Goal: Task Accomplishment & Management: Manage account settings

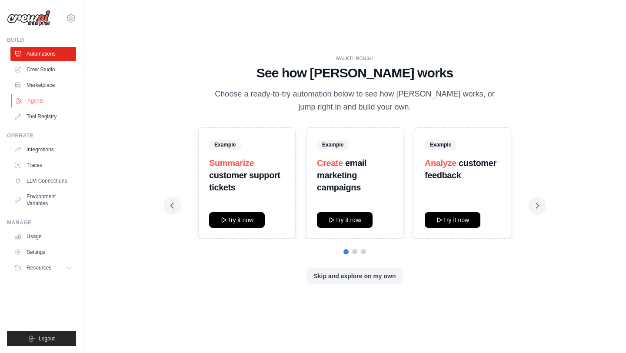
click at [40, 101] on link "Agents" at bounding box center [44, 101] width 66 height 14
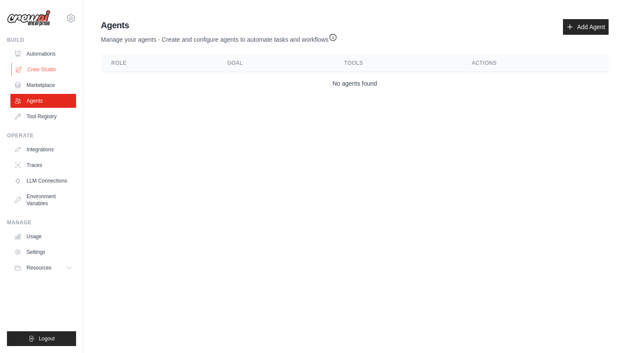
click at [51, 68] on link "Crew Studio" at bounding box center [44, 70] width 66 height 14
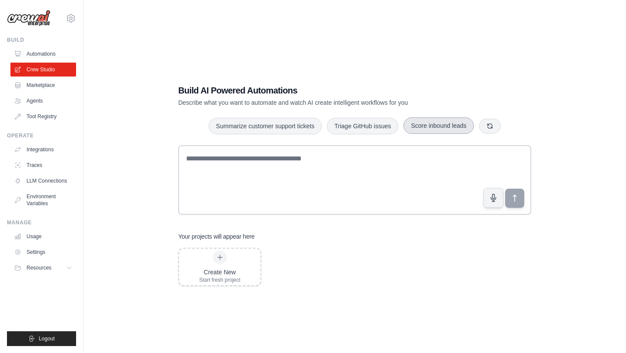
click at [449, 126] on button "Score inbound leads" at bounding box center [438, 125] width 70 height 17
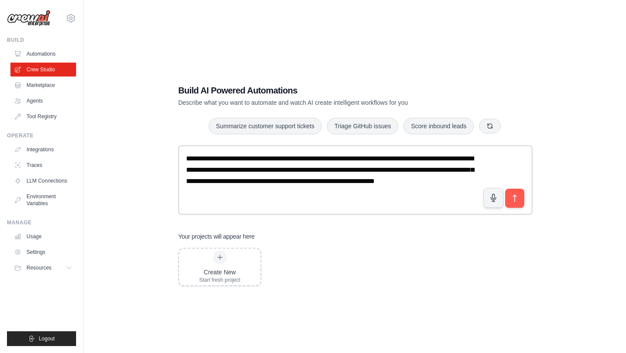
click at [475, 106] on div "Build AI Powered Automations Describe what you want to automate and watch AI cr…" at bounding box center [354, 95] width 353 height 23
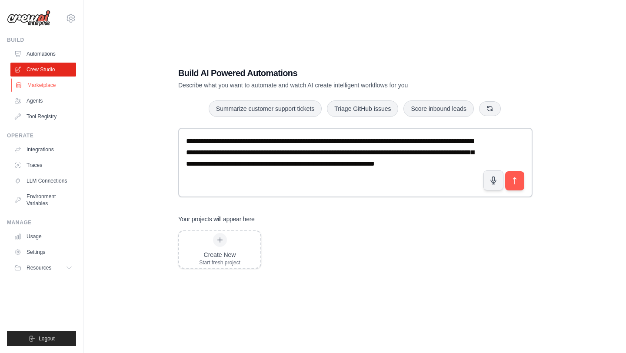
click at [50, 84] on link "Marketplace" at bounding box center [44, 85] width 66 height 14
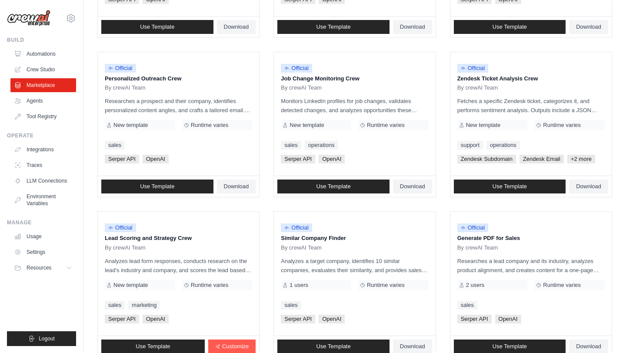
scroll to position [453, 0]
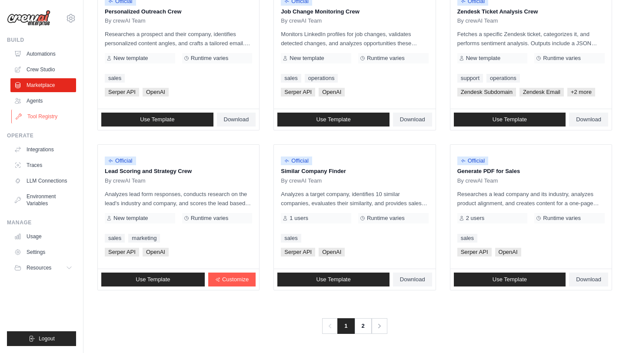
click at [40, 113] on link "Tool Registry" at bounding box center [44, 117] width 66 height 14
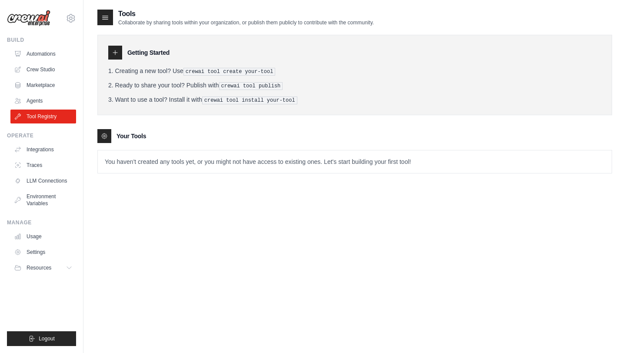
click at [170, 158] on p "You haven't created any tools yet, or you might not have access to existing one…" at bounding box center [355, 161] width 514 height 23
click at [60, 243] on link "Usage" at bounding box center [44, 237] width 66 height 14
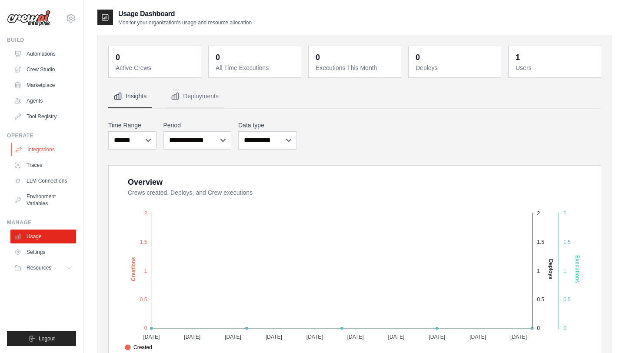
click at [55, 154] on link "Integrations" at bounding box center [44, 150] width 66 height 14
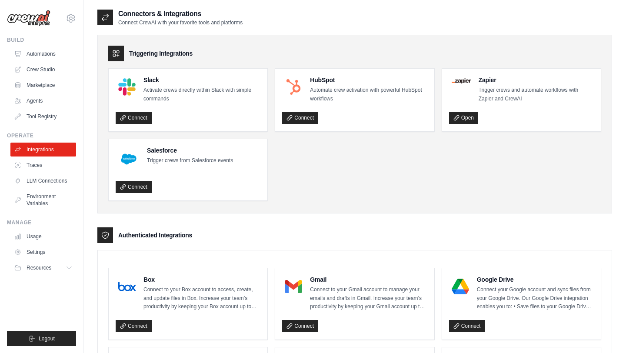
click at [290, 52] on div "Triggering Integrations" at bounding box center [354, 54] width 493 height 16
click at [40, 70] on link "Crew Studio" at bounding box center [44, 70] width 66 height 14
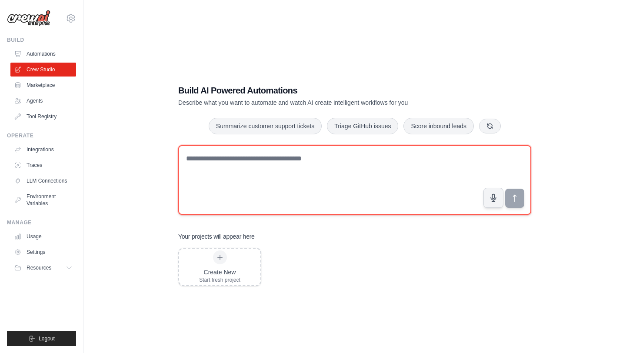
click at [223, 177] on textarea at bounding box center [354, 180] width 353 height 70
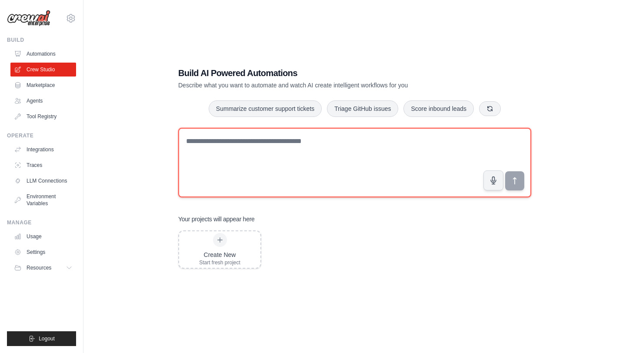
type textarea "*"
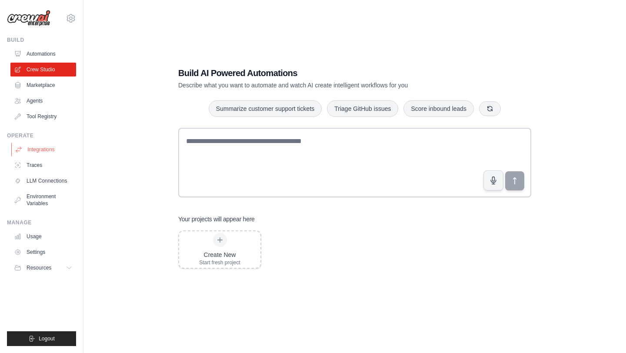
click at [45, 150] on link "Integrations" at bounding box center [44, 150] width 66 height 14
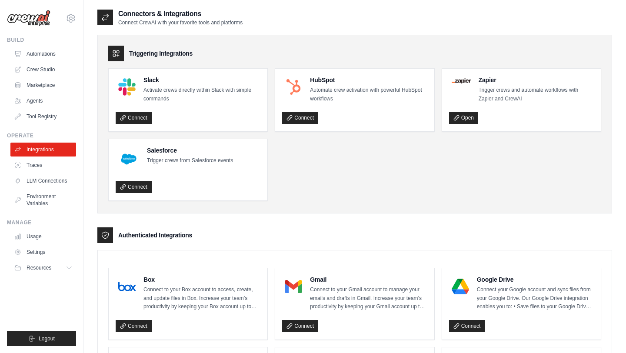
click at [323, 171] on ul "Slack Activate crews directly within Slack with simple commands Connect HubSpot…" at bounding box center [354, 134] width 493 height 133
click at [66, 164] on link "Traces" at bounding box center [44, 165] width 66 height 14
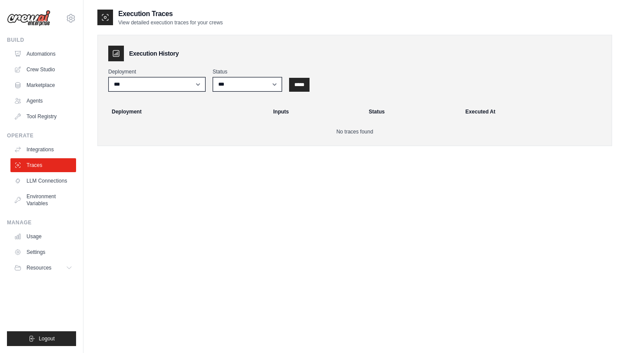
click at [183, 106] on th "Deployment" at bounding box center [184, 111] width 167 height 19
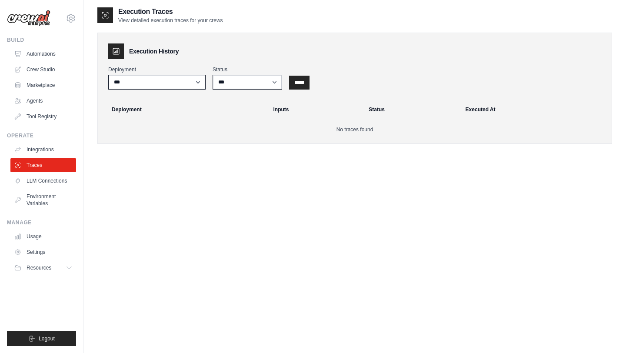
scroll to position [17, 0]
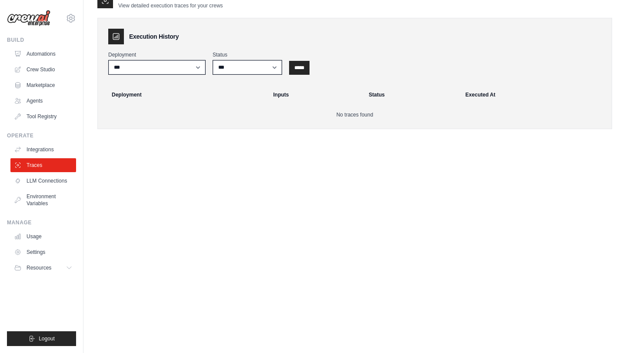
click at [125, 95] on th "Deployment" at bounding box center [184, 94] width 167 height 19
click at [61, 182] on link "LLM Connections" at bounding box center [44, 181] width 66 height 14
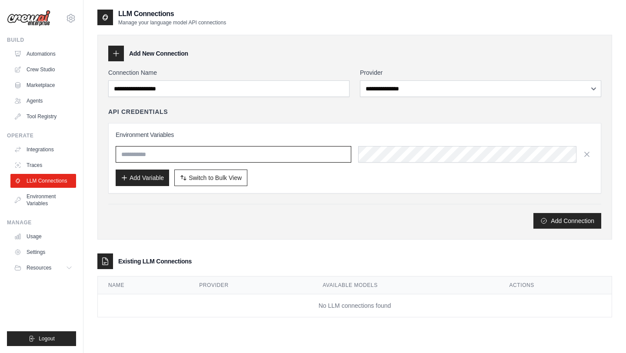
click at [144, 156] on input "text" at bounding box center [234, 154] width 236 height 17
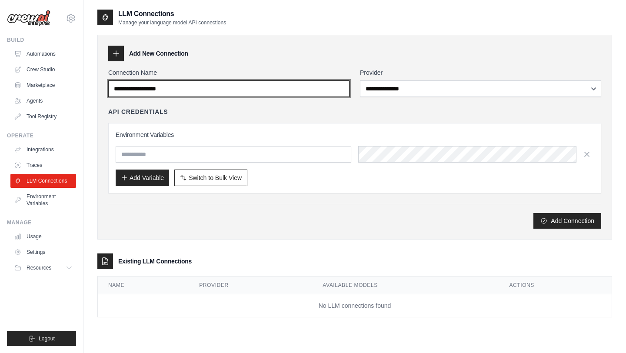
click at [145, 91] on input "Connection Name" at bounding box center [228, 88] width 241 height 17
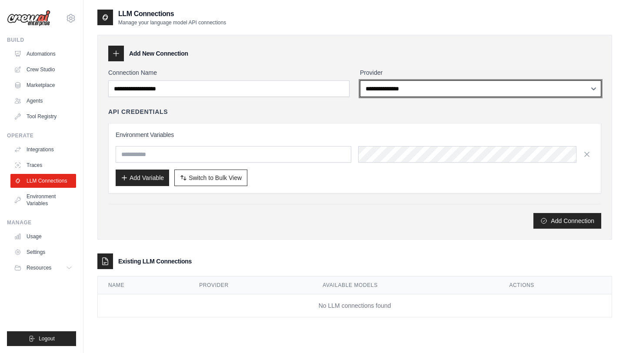
click at [383, 91] on select "**********" at bounding box center [480, 88] width 241 height 17
select select "******"
click at [360, 80] on select "**********" at bounding box center [480, 88] width 241 height 17
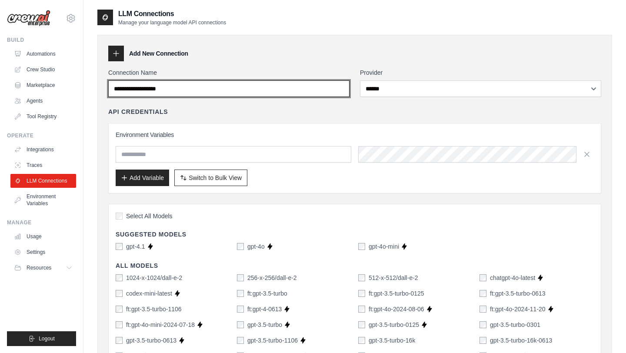
click at [303, 90] on input "Connection Name" at bounding box center [228, 88] width 241 height 17
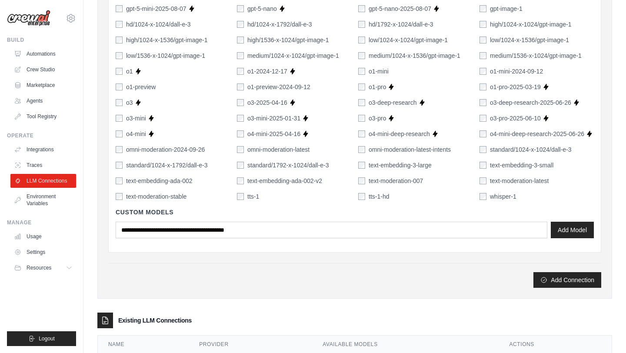
scroll to position [537, 0]
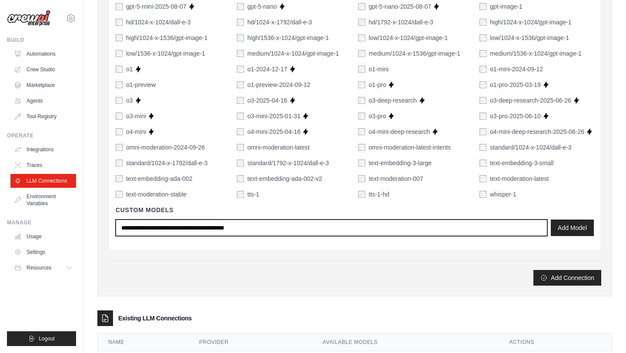
click at [255, 222] on input "text" at bounding box center [332, 228] width 432 height 17
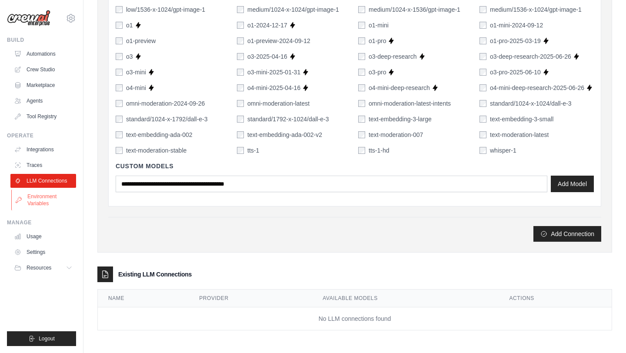
click at [51, 203] on link "Environment Variables" at bounding box center [44, 200] width 66 height 21
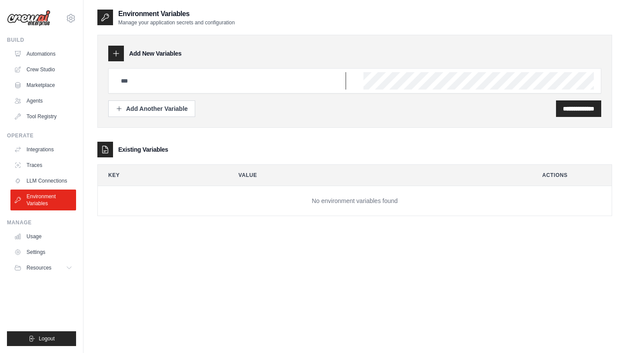
click at [226, 74] on input "text" at bounding box center [231, 80] width 230 height 17
click at [256, 83] on input "text" at bounding box center [231, 80] width 230 height 17
click at [167, 173] on th "Key" at bounding box center [159, 175] width 123 height 21
click at [40, 238] on link "Usage" at bounding box center [44, 237] width 66 height 14
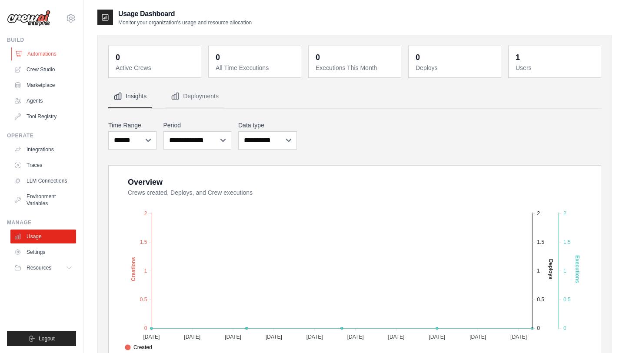
click at [43, 51] on link "Automations" at bounding box center [44, 54] width 66 height 14
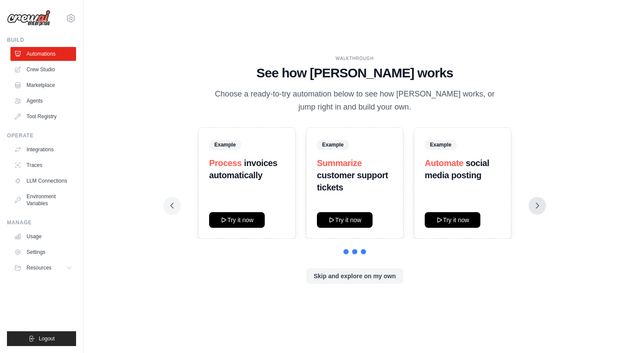
click at [542, 204] on button at bounding box center [537, 205] width 17 height 17
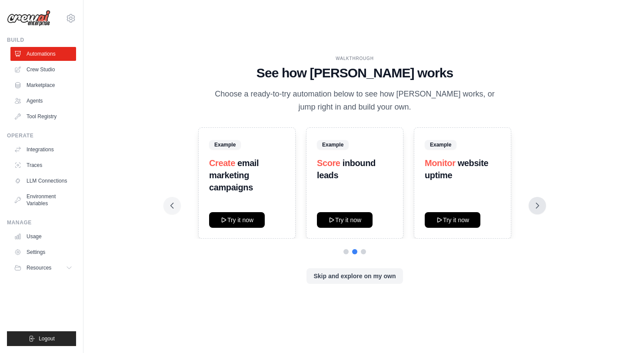
click at [542, 204] on button at bounding box center [537, 205] width 17 height 17
click at [539, 206] on icon at bounding box center [537, 205] width 9 height 9
click at [170, 202] on icon at bounding box center [172, 205] width 9 height 9
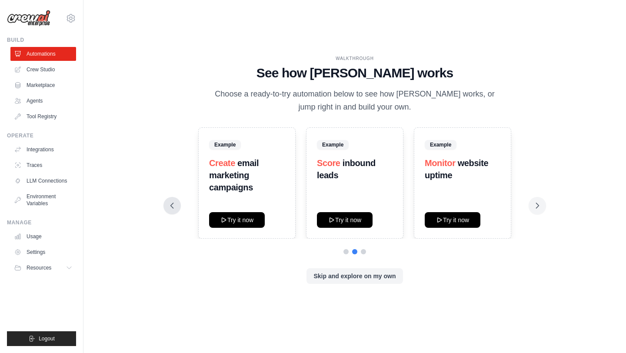
click at [170, 202] on icon at bounding box center [172, 205] width 9 height 9
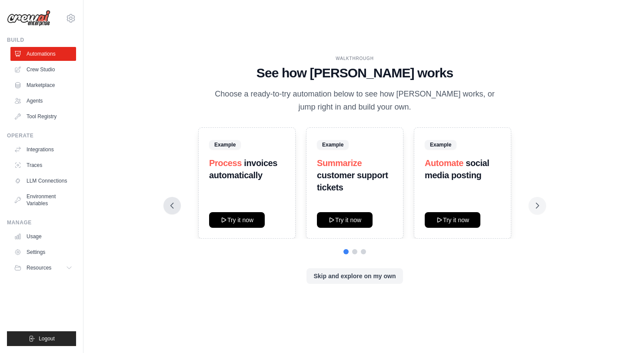
click at [170, 202] on icon at bounding box center [172, 205] width 9 height 9
click at [390, 18] on div "WALKTHROUGH See how CrewAI works Choose a ready-to-try automation below to see …" at bounding box center [354, 177] width 515 height 336
click at [74, 16] on icon at bounding box center [71, 18] width 10 height 10
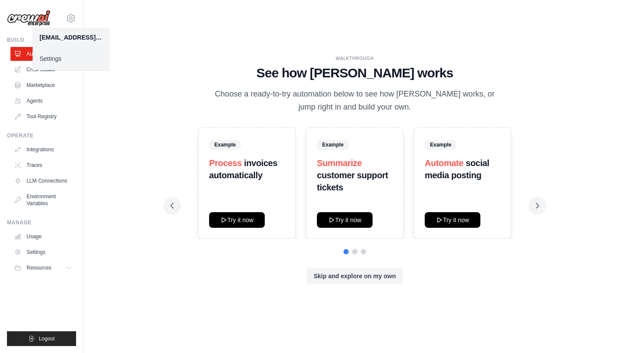
click at [162, 37] on div "WALKTHROUGH See how CrewAI works Choose a ready-to-try automation below to see …" at bounding box center [354, 177] width 515 height 336
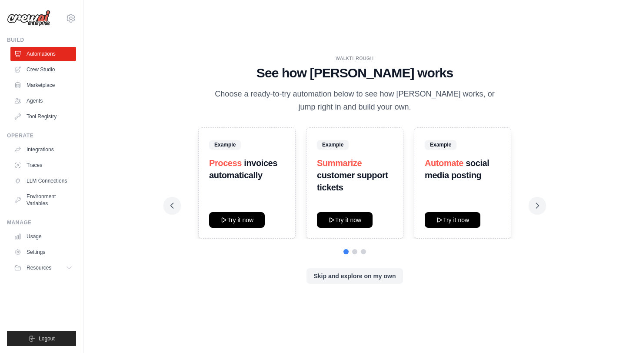
click at [40, 22] on img at bounding box center [28, 18] width 43 height 17
click at [39, 117] on link "Tool Registry" at bounding box center [44, 117] width 66 height 14
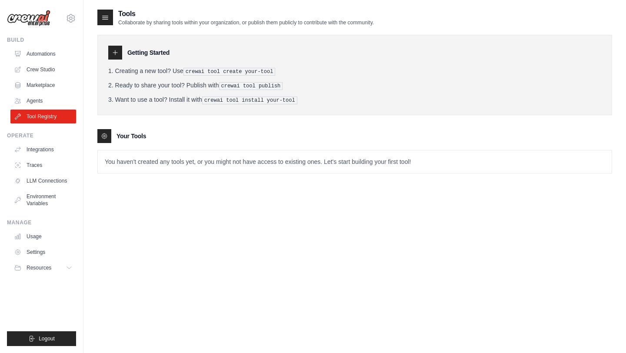
click at [114, 53] on icon at bounding box center [115, 52] width 7 height 7
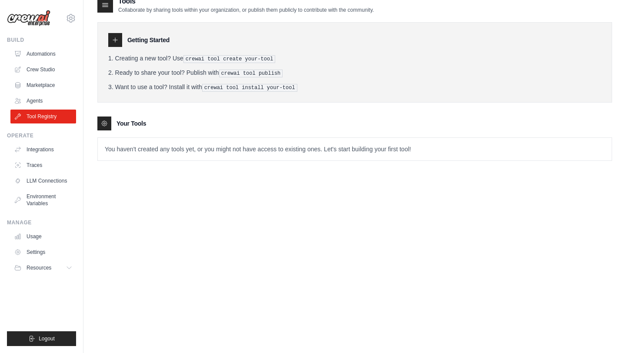
scroll to position [17, 0]
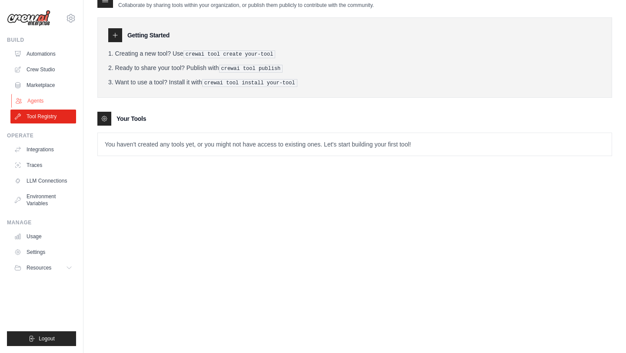
click at [47, 100] on link "Agents" at bounding box center [44, 101] width 66 height 14
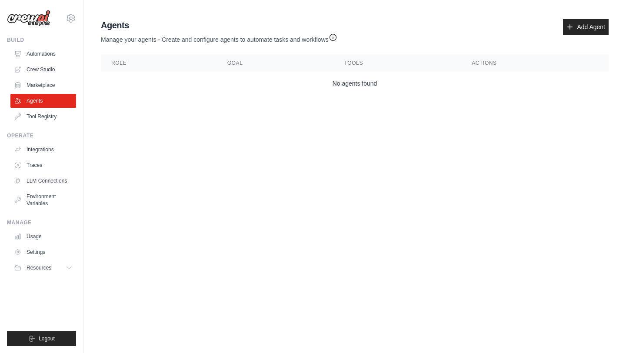
click at [130, 60] on th "Role" at bounding box center [159, 63] width 116 height 18
click at [267, 68] on th "Goal" at bounding box center [275, 63] width 117 height 18
click at [352, 67] on th "Tools" at bounding box center [398, 63] width 128 height 18
click at [482, 66] on th "Actions" at bounding box center [534, 63] width 147 height 18
click at [592, 29] on link "Add Agent" at bounding box center [586, 27] width 46 height 16
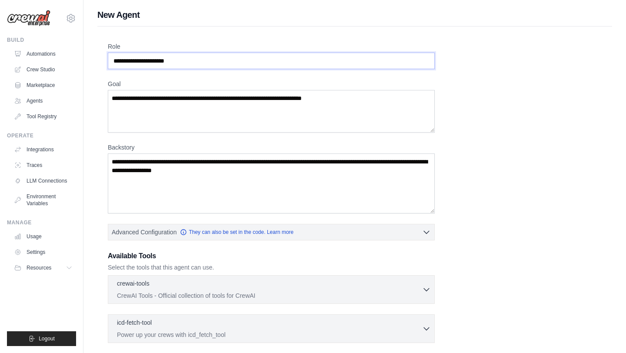
click at [280, 58] on input "Role" at bounding box center [271, 61] width 327 height 17
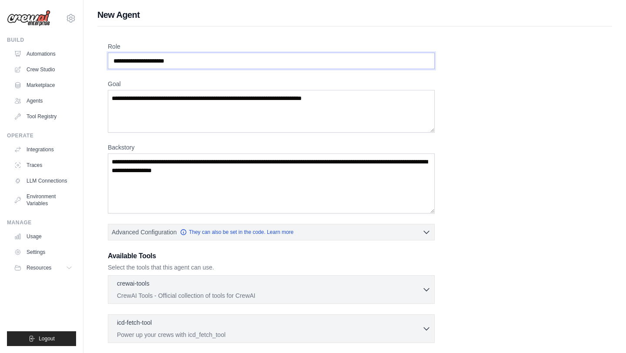
click at [280, 58] on input "Role" at bounding box center [271, 61] width 327 height 17
type input "*"
type input "**********"
click at [230, 102] on textarea "Goal" at bounding box center [271, 111] width 327 height 43
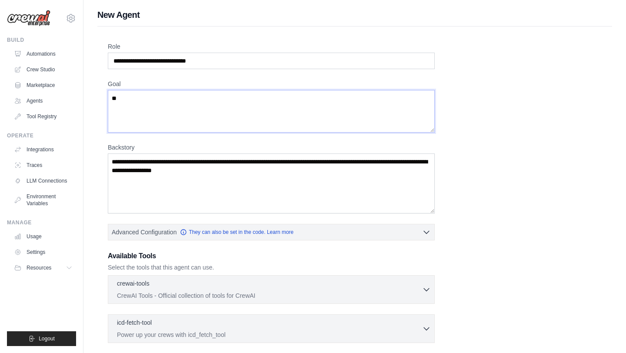
type textarea "*"
type textarea "**********"
click at [214, 170] on textarea "Backstory" at bounding box center [271, 183] width 327 height 60
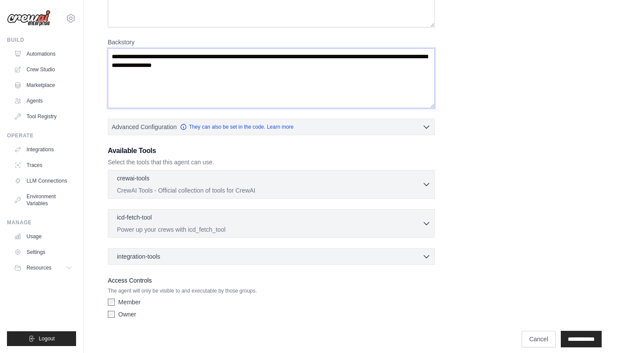
scroll to position [113, 0]
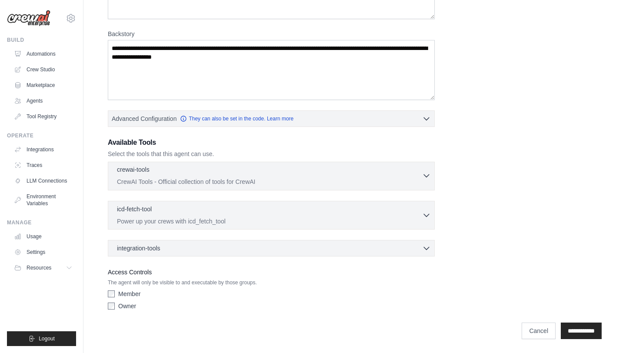
click at [189, 171] on div "crewai-tools 0 selected" at bounding box center [269, 170] width 305 height 10
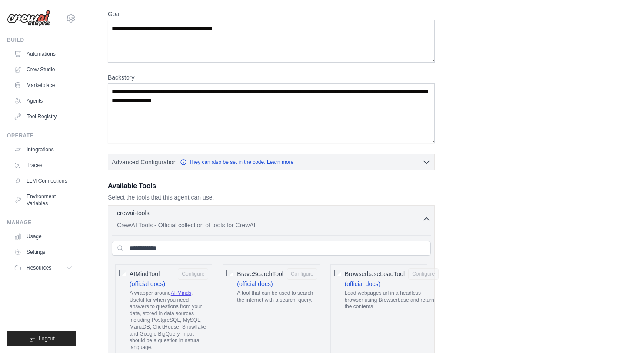
scroll to position [34, 0]
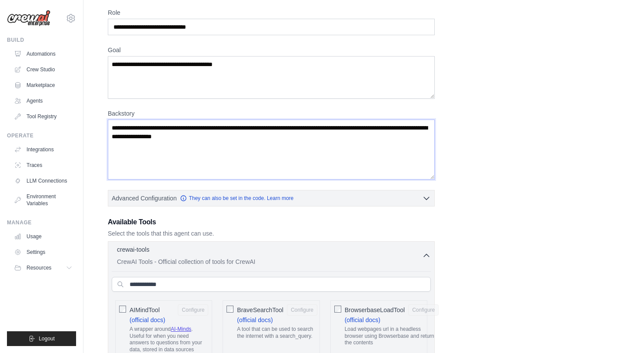
click at [244, 142] on textarea "Backstory" at bounding box center [271, 150] width 327 height 60
drag, startPoint x: 244, startPoint y: 142, endPoint x: 97, endPoint y: 107, distance: 151.4
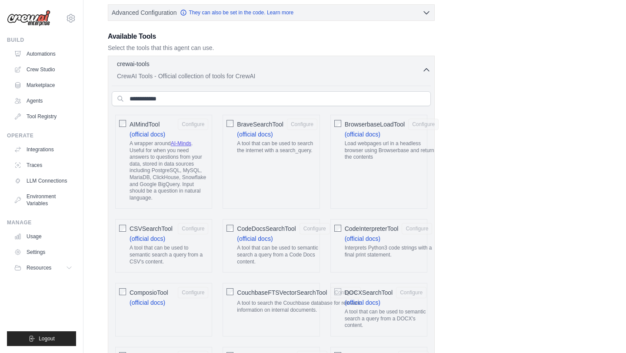
scroll to position [223, 0]
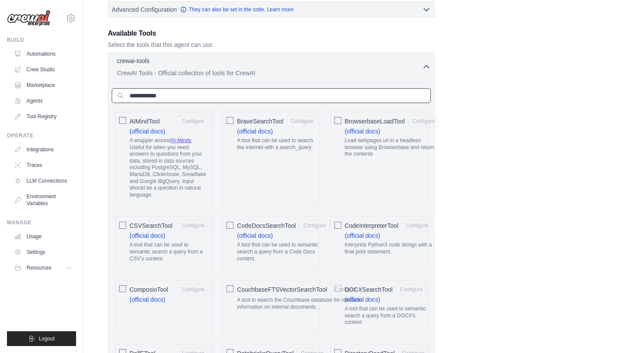
click at [223, 95] on input "text" at bounding box center [271, 95] width 319 height 15
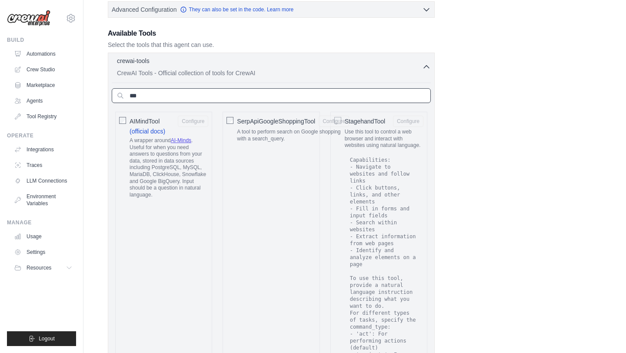
scroll to position [144, 0]
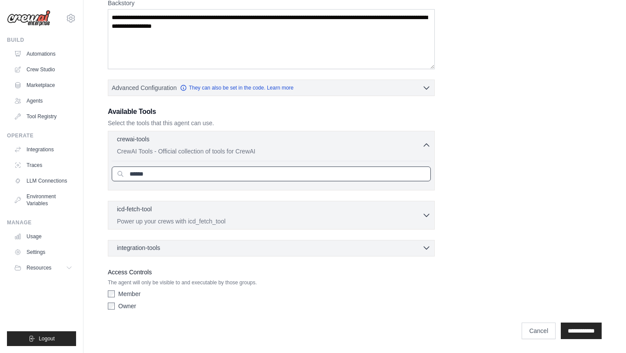
type input "******"
click at [427, 246] on icon "button" at bounding box center [426, 247] width 9 height 9
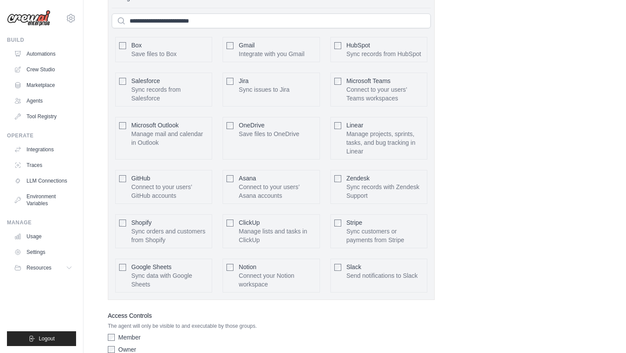
scroll to position [436, 0]
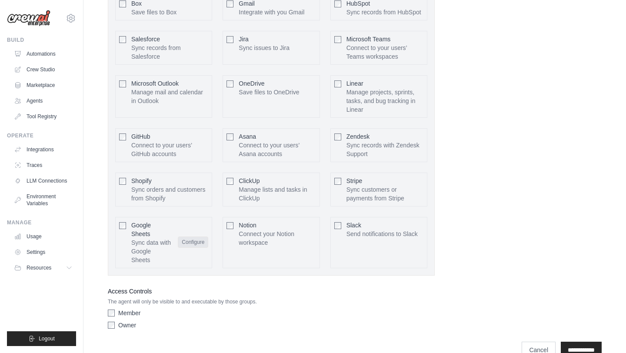
click at [192, 243] on button "Configure" at bounding box center [193, 241] width 30 height 11
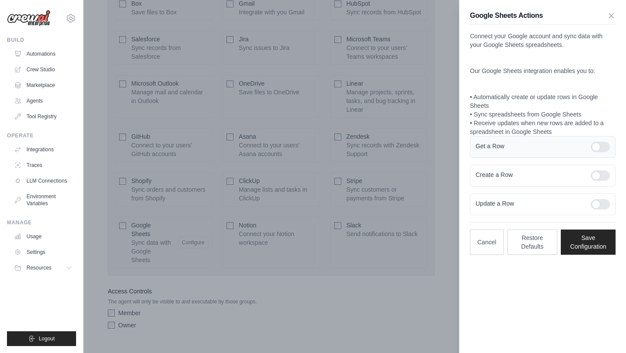
click at [598, 144] on div at bounding box center [600, 147] width 19 height 10
click at [604, 174] on div at bounding box center [600, 175] width 19 height 10
click at [599, 206] on div at bounding box center [600, 204] width 19 height 10
click at [600, 249] on button "Save Configuration" at bounding box center [588, 241] width 55 height 25
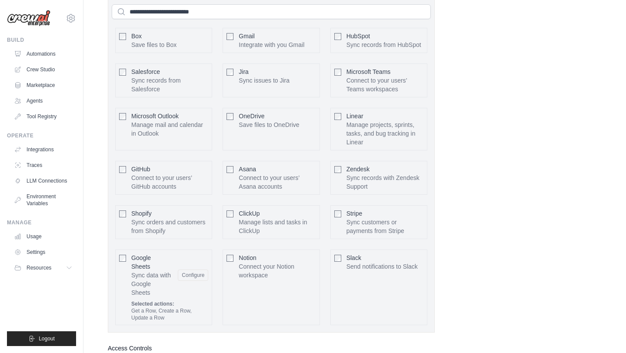
scroll to position [353, 0]
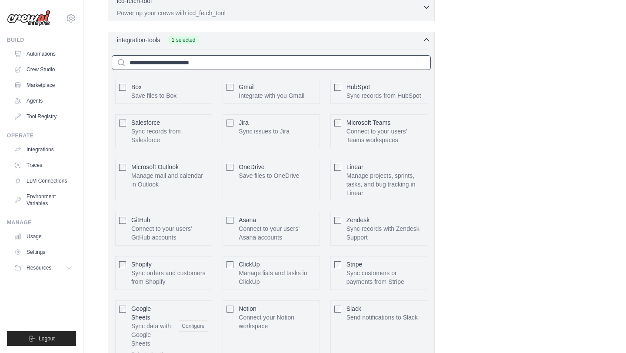
click at [223, 60] on input "text" at bounding box center [271, 62] width 319 height 15
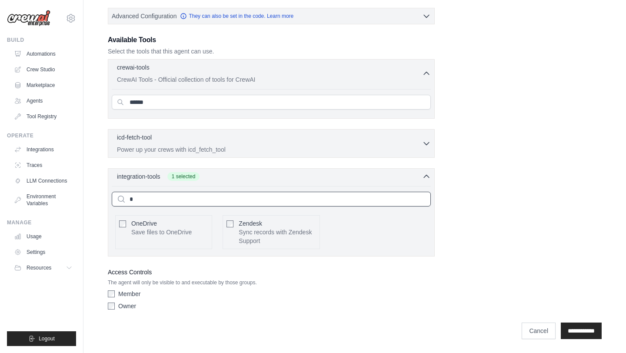
scroll to position [175, 0]
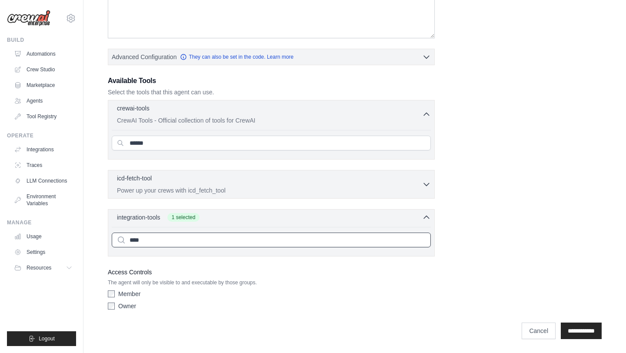
type input "****"
click at [210, 143] on input "******" at bounding box center [271, 143] width 319 height 15
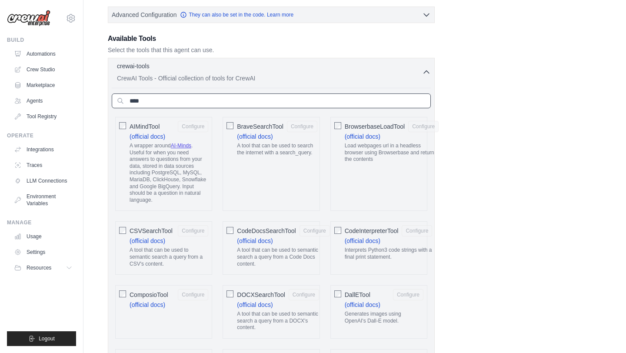
scroll to position [273, 0]
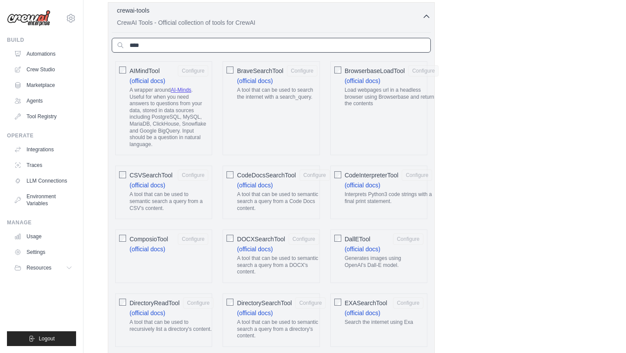
type input "****"
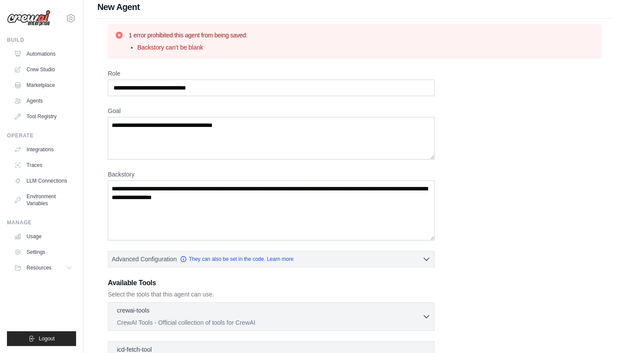
scroll to position [0, 0]
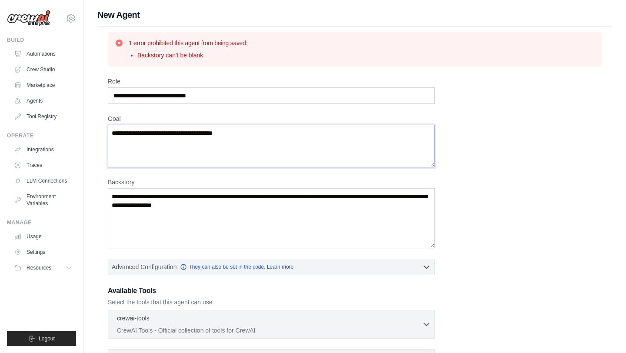
click at [289, 137] on textarea "**********" at bounding box center [271, 146] width 327 height 43
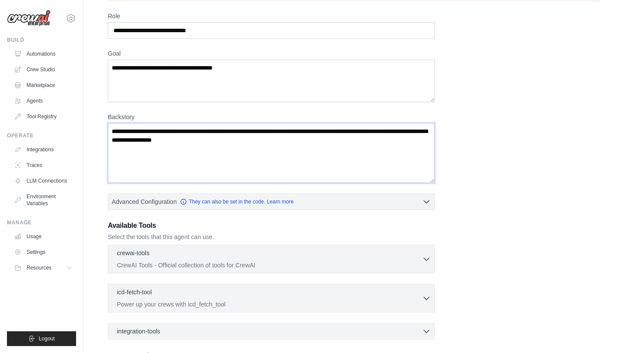
click at [292, 162] on textarea "Backstory" at bounding box center [271, 153] width 327 height 60
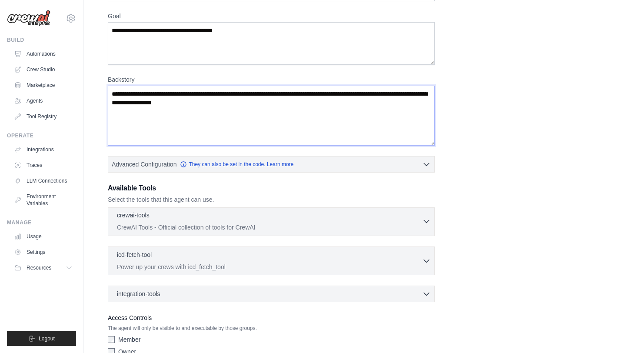
scroll to position [148, 0]
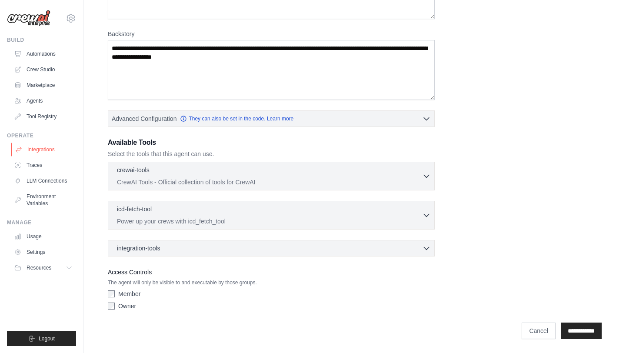
click at [56, 145] on link "Integrations" at bounding box center [44, 150] width 66 height 14
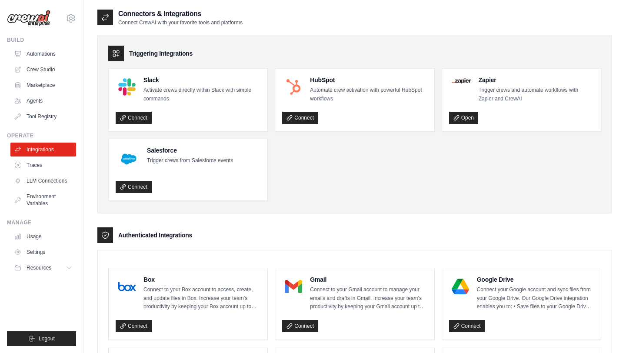
click at [301, 178] on ul "Slack Activate crews directly within Slack with simple commands Connect HubSpot…" at bounding box center [354, 134] width 493 height 133
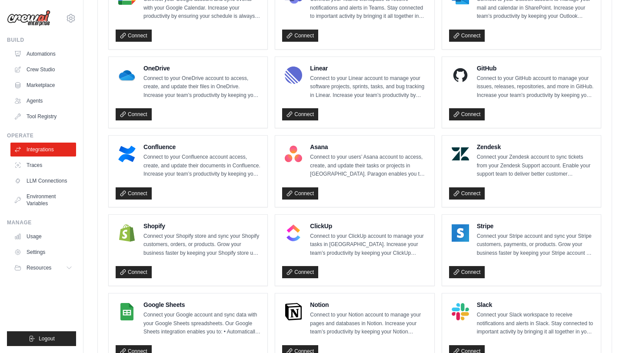
scroll to position [478, 0]
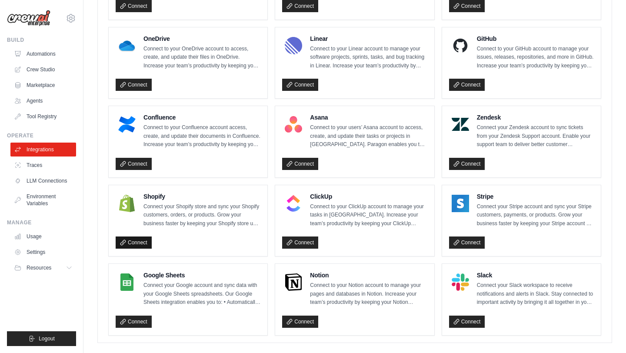
click at [136, 242] on link "Connect" at bounding box center [134, 242] width 36 height 12
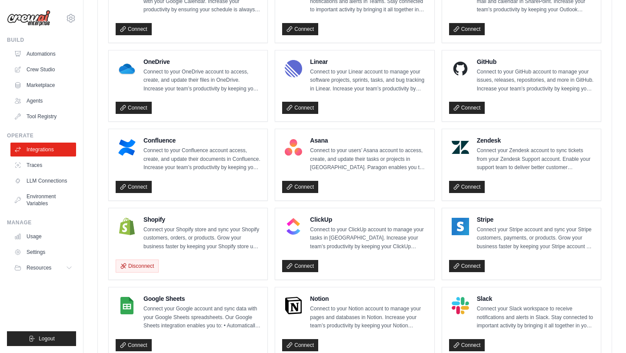
scroll to position [518, 0]
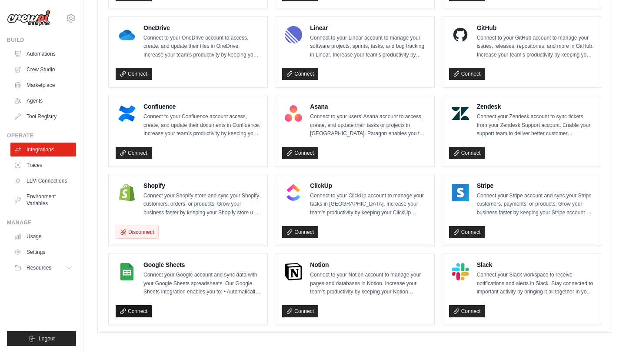
click at [138, 310] on link "Connect" at bounding box center [134, 311] width 36 height 12
click at [142, 307] on link "Connect" at bounding box center [134, 311] width 36 height 12
click at [44, 52] on link "Automations" at bounding box center [44, 54] width 66 height 14
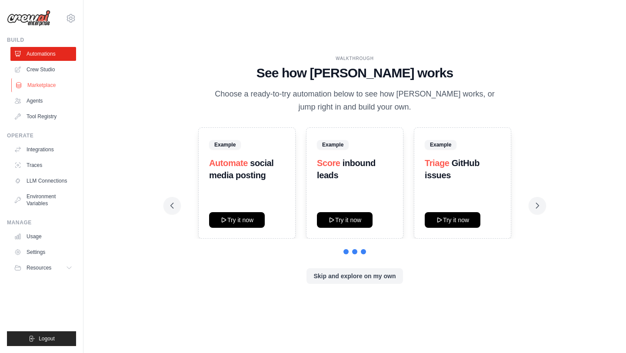
click at [40, 86] on link "Marketplace" at bounding box center [44, 85] width 66 height 14
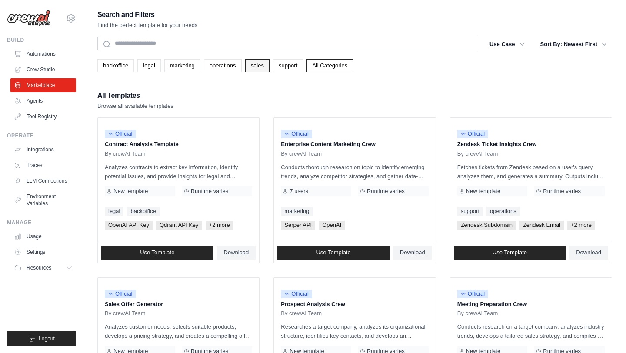
click at [259, 65] on link "sales" at bounding box center [257, 65] width 24 height 13
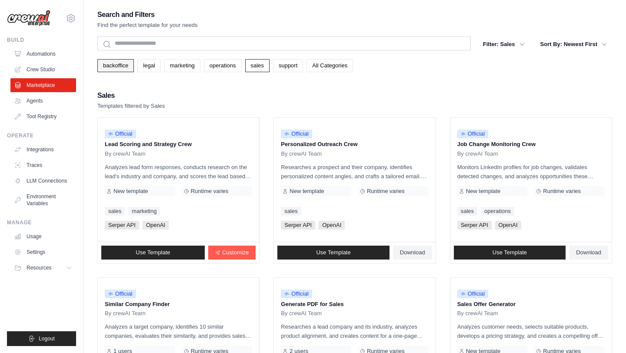
click at [120, 67] on link "backoffice" at bounding box center [115, 65] width 37 height 13
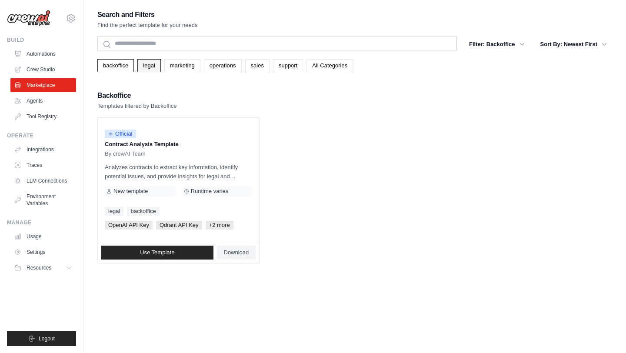
click at [150, 68] on link "legal" at bounding box center [148, 65] width 23 height 13
click at [177, 67] on link "marketing" at bounding box center [182, 65] width 36 height 13
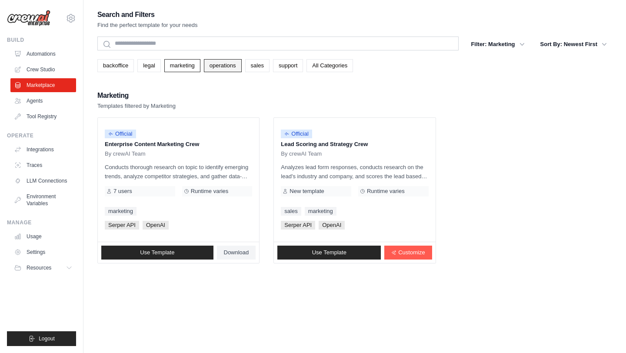
click at [217, 67] on link "operations" at bounding box center [223, 65] width 38 height 13
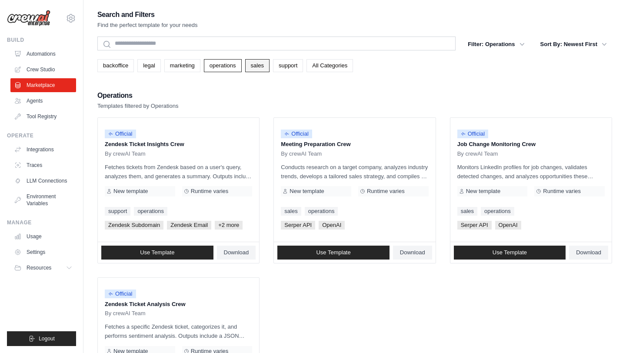
click at [267, 67] on link "sales" at bounding box center [257, 65] width 24 height 13
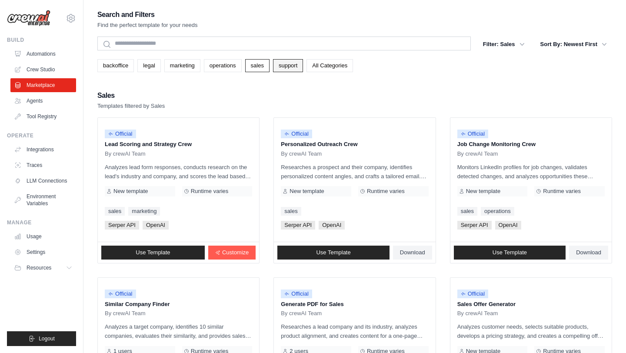
click at [299, 66] on link "support" at bounding box center [288, 65] width 30 height 13
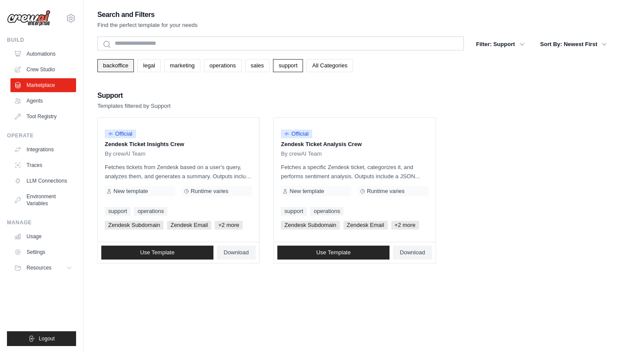
click at [122, 67] on link "backoffice" at bounding box center [115, 65] width 37 height 13
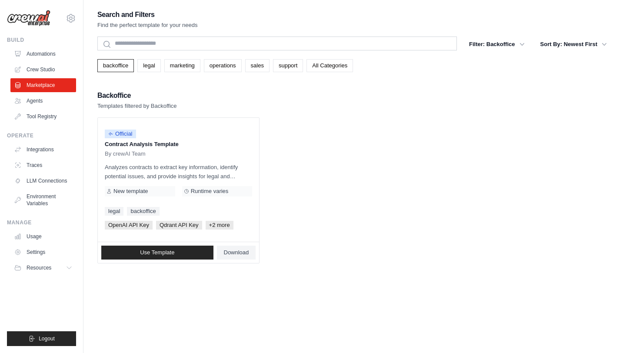
click at [152, 88] on div "Search and Filters Find the perfect template for your needs Search Filter: Back…" at bounding box center [354, 136] width 515 height 255
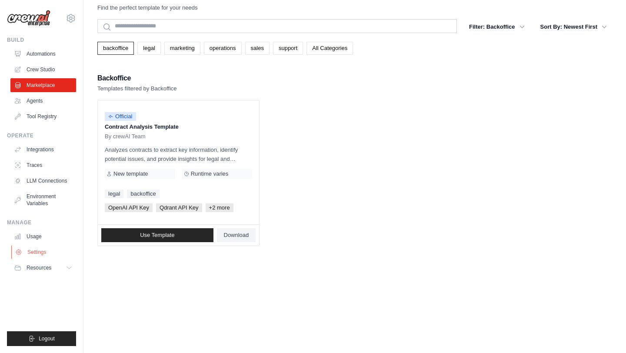
click at [41, 250] on link "Settings" at bounding box center [44, 252] width 66 height 14
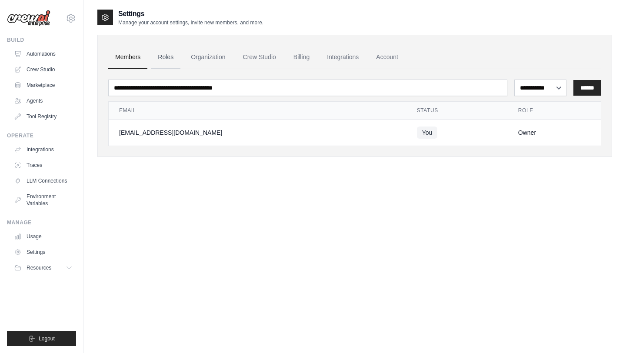
click at [168, 54] on link "Roles" at bounding box center [166, 57] width 30 height 23
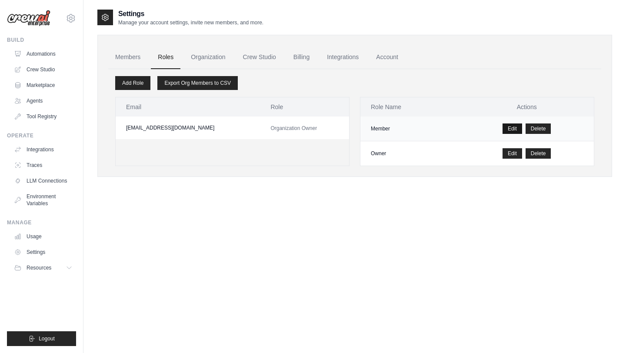
click at [508, 129] on link "Edit" at bounding box center [513, 128] width 20 height 10
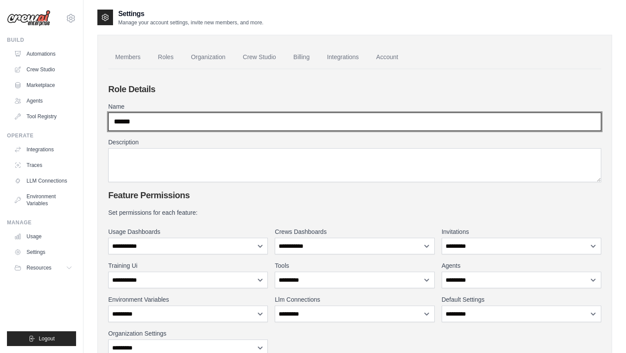
click at [281, 129] on input "******" at bounding box center [354, 122] width 493 height 18
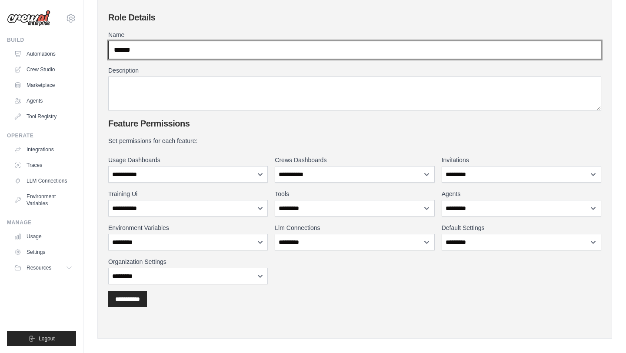
scroll to position [80, 0]
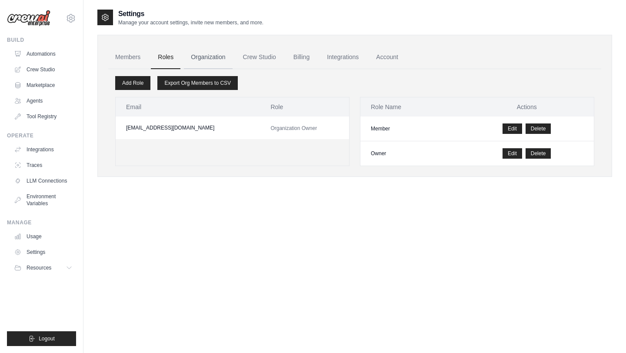
click at [206, 61] on link "Organization" at bounding box center [208, 57] width 48 height 23
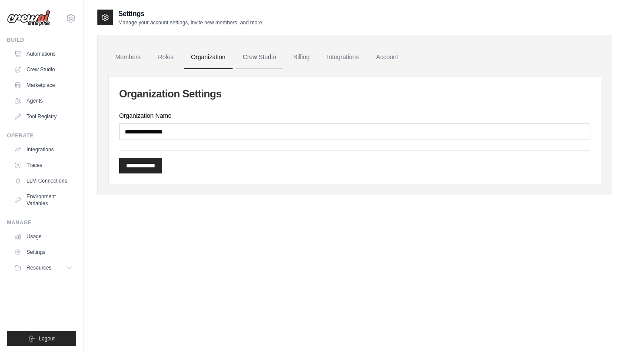
click at [255, 61] on link "Crew Studio" at bounding box center [259, 57] width 47 height 23
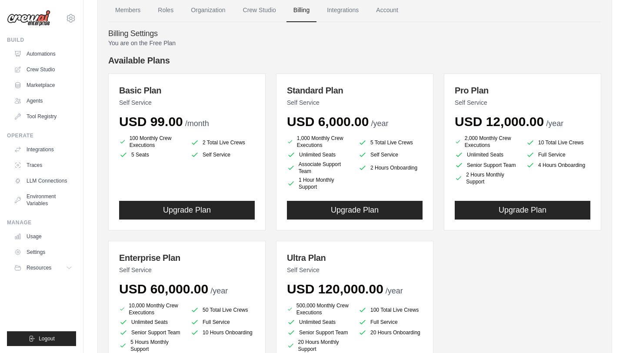
scroll to position [19, 0]
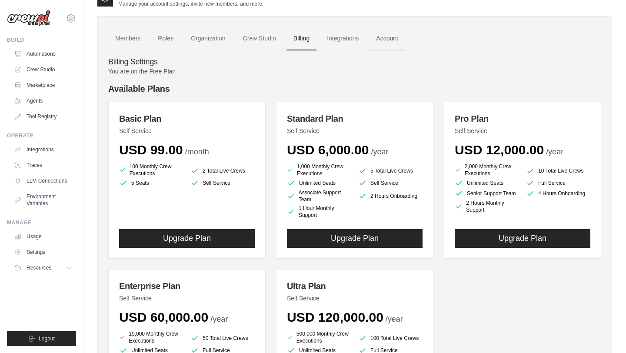
click at [378, 42] on link "Account" at bounding box center [387, 38] width 36 height 23
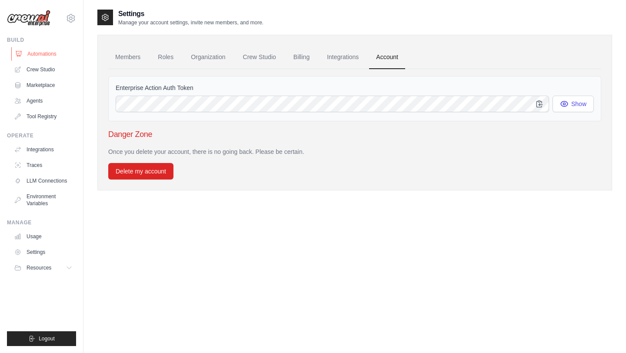
click at [51, 56] on link "Automations" at bounding box center [44, 54] width 66 height 14
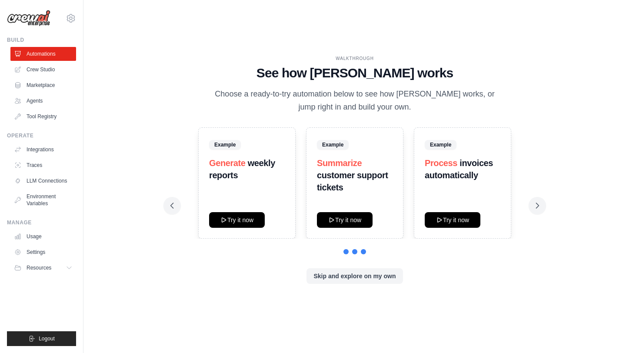
click at [49, 77] on ul "Automations Crew Studio Marketplace Agents Tool Registry" at bounding box center [43, 85] width 66 height 77
click at [48, 73] on link "Crew Studio" at bounding box center [44, 70] width 66 height 14
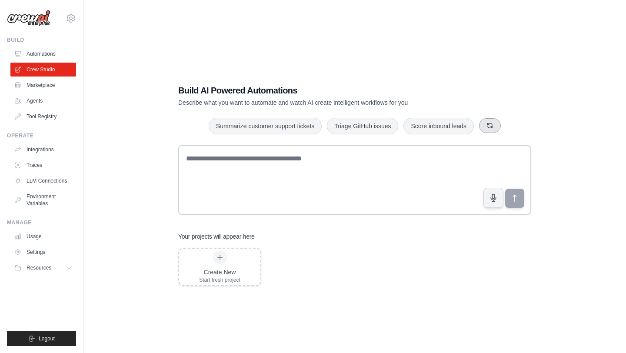
click at [489, 125] on icon "button" at bounding box center [490, 125] width 5 height 5
click at [36, 87] on link "Marketplace" at bounding box center [44, 85] width 66 height 14
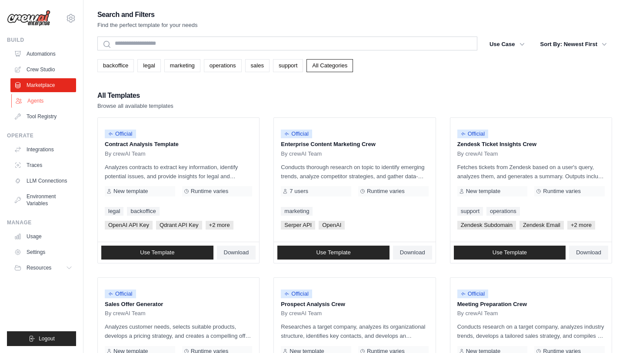
click at [35, 98] on link "Agents" at bounding box center [44, 101] width 66 height 14
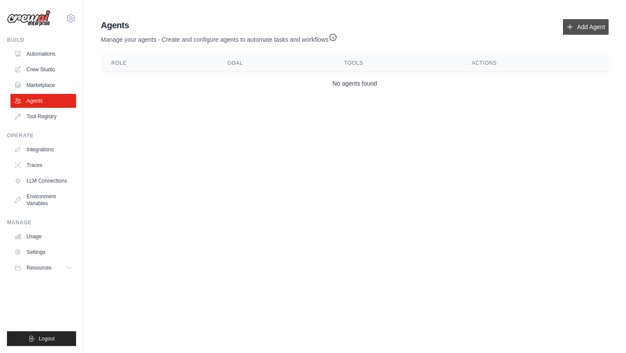
click at [573, 30] on link "Add Agent" at bounding box center [586, 27] width 46 height 16
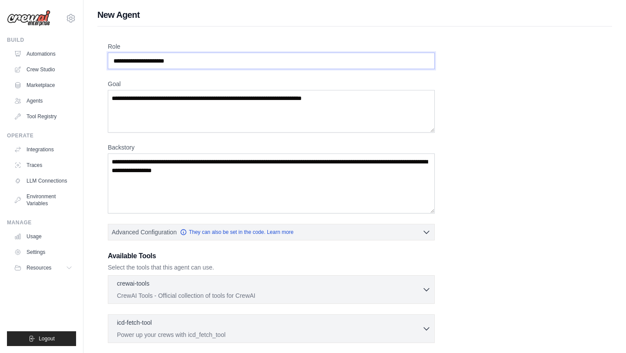
click at [196, 60] on input "Role" at bounding box center [271, 61] width 327 height 17
click at [219, 62] on input "**********" at bounding box center [271, 61] width 327 height 17
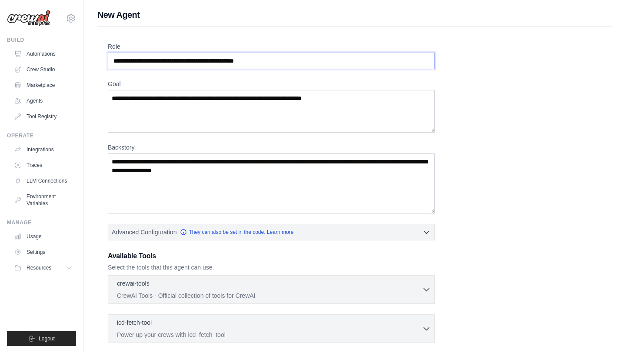
type input "**********"
click at [282, 66] on input "**********" at bounding box center [271, 61] width 327 height 17
click at [265, 100] on textarea "Goal" at bounding box center [271, 111] width 327 height 43
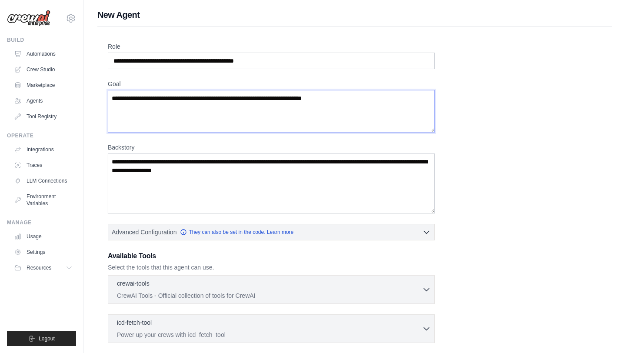
paste textarea "**********"
type textarea "**********"
click at [179, 166] on textarea "Backstory" at bounding box center [271, 183] width 327 height 60
paste textarea "**********"
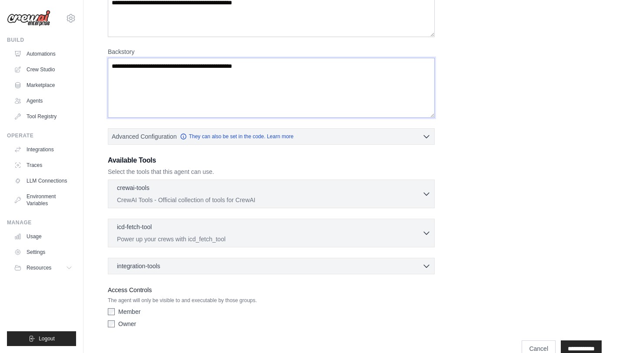
scroll to position [113, 0]
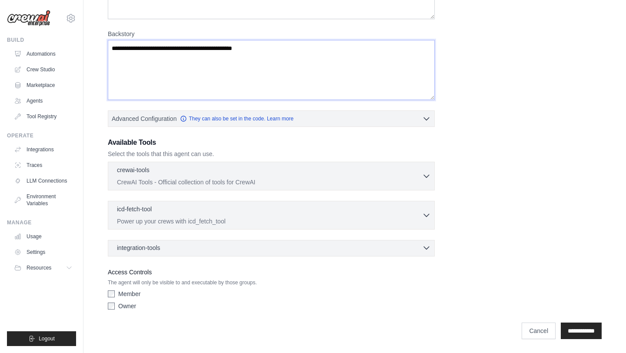
type textarea "**********"
click at [135, 245] on span "integration-tools" at bounding box center [138, 247] width 43 height 9
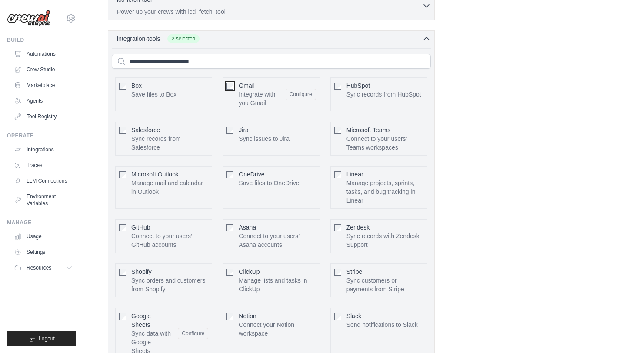
scroll to position [313, 0]
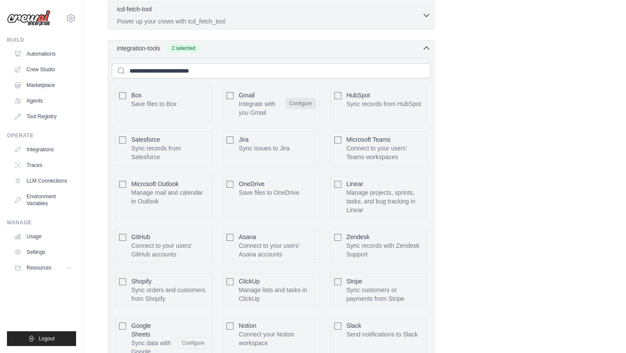
click at [302, 100] on button "Configure" at bounding box center [301, 103] width 30 height 11
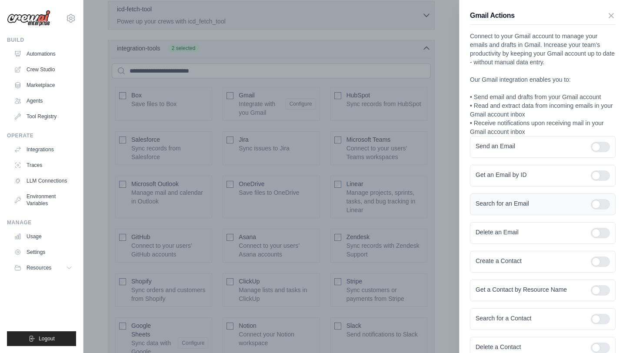
click at [600, 201] on div at bounding box center [600, 204] width 19 height 10
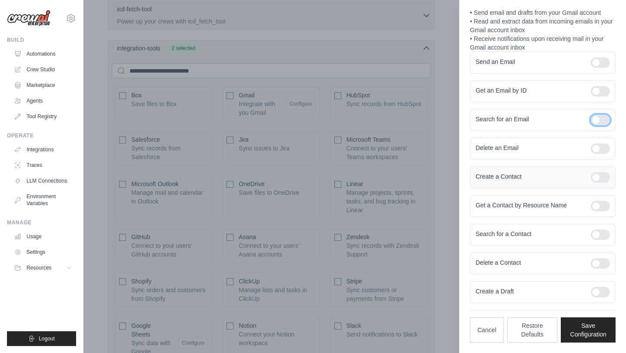
scroll to position [317, 0]
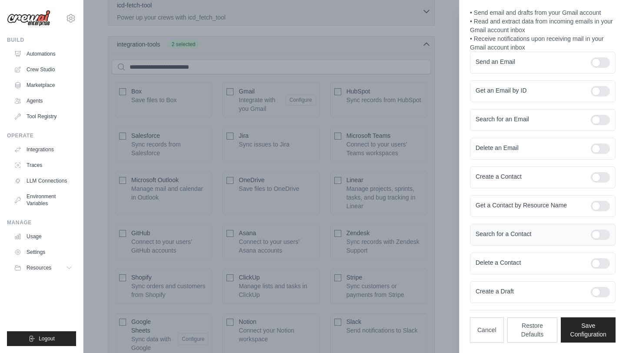
click at [603, 234] on div at bounding box center [600, 235] width 19 height 10
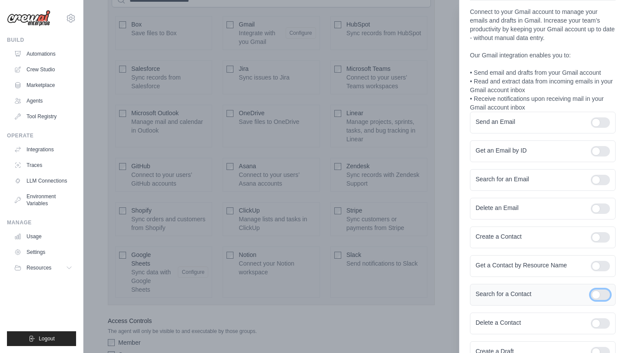
scroll to position [17, 0]
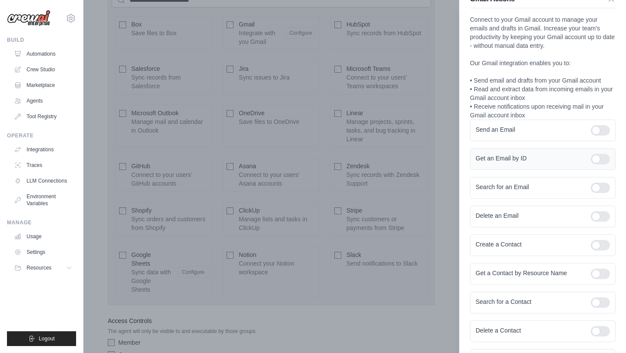
click at [597, 158] on div at bounding box center [600, 159] width 19 height 10
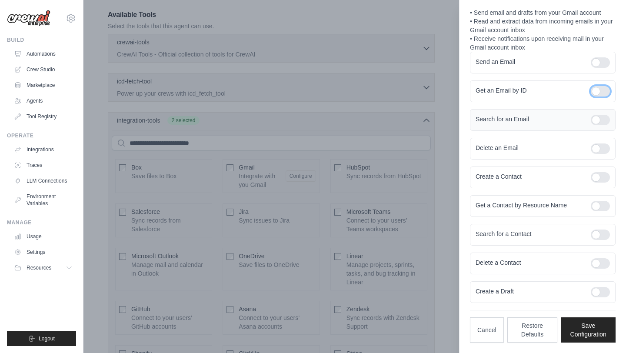
scroll to position [242, 0]
click at [592, 329] on button "Save Configuration" at bounding box center [588, 329] width 55 height 25
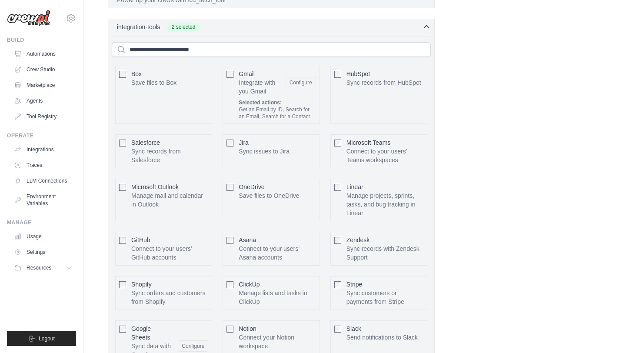
scroll to position [457, 0]
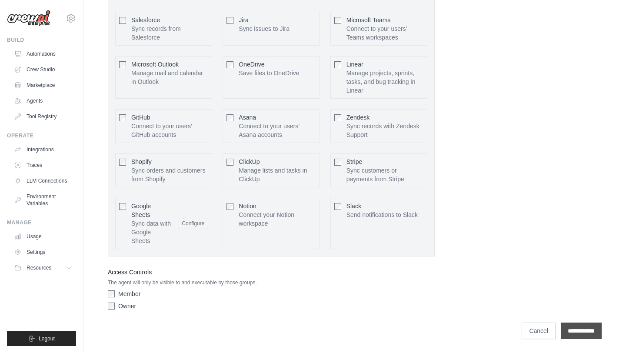
click at [571, 324] on input "**********" at bounding box center [581, 331] width 41 height 17
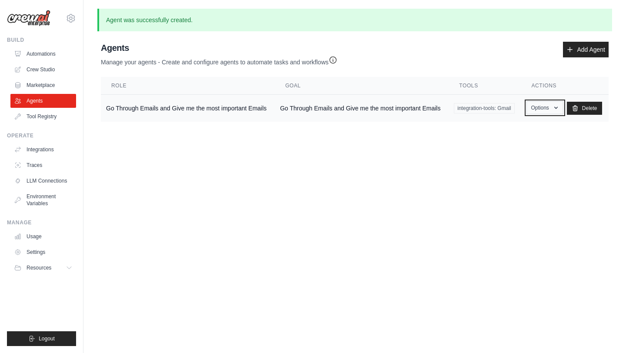
click at [539, 108] on button "Options" at bounding box center [544, 107] width 37 height 13
click at [532, 128] on link "Show" at bounding box center [532, 128] width 63 height 16
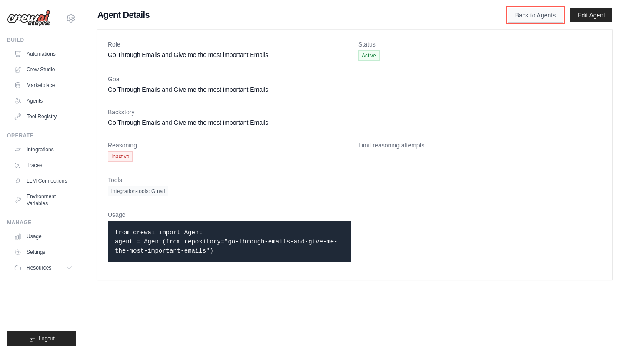
click at [532, 17] on link "Back to Agents" at bounding box center [535, 15] width 55 height 15
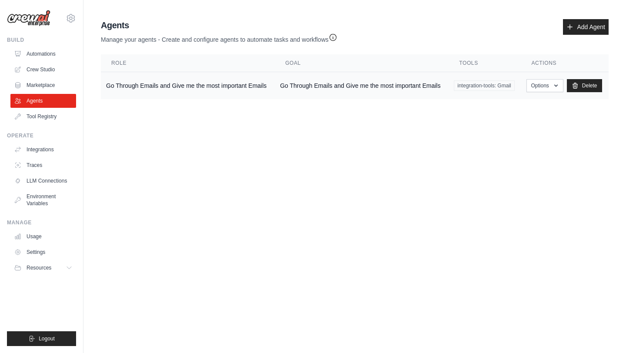
click at [115, 84] on td "Go Through Emails and Give me the most important Emails" at bounding box center [188, 85] width 174 height 27
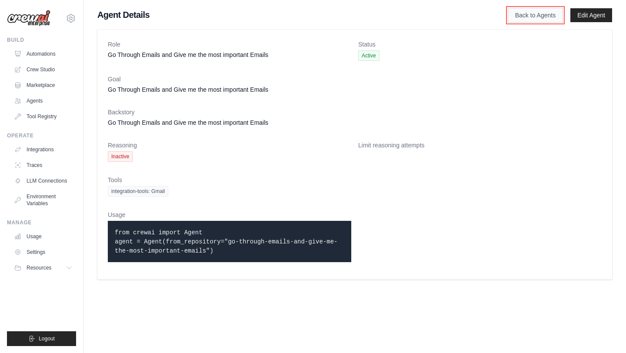
click at [528, 10] on link "Back to Agents" at bounding box center [535, 15] width 55 height 15
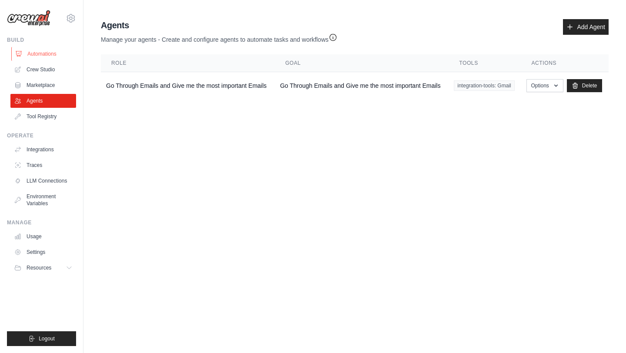
click at [53, 53] on link "Automations" at bounding box center [44, 54] width 66 height 14
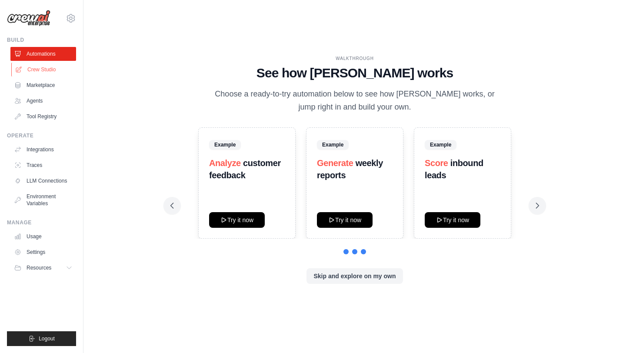
click at [49, 71] on link "Crew Studio" at bounding box center [44, 70] width 66 height 14
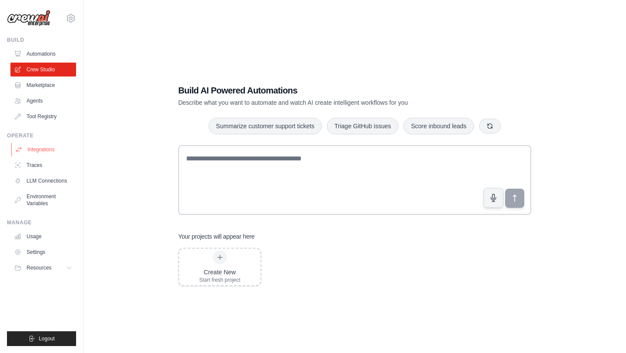
click at [47, 147] on link "Integrations" at bounding box center [44, 150] width 66 height 14
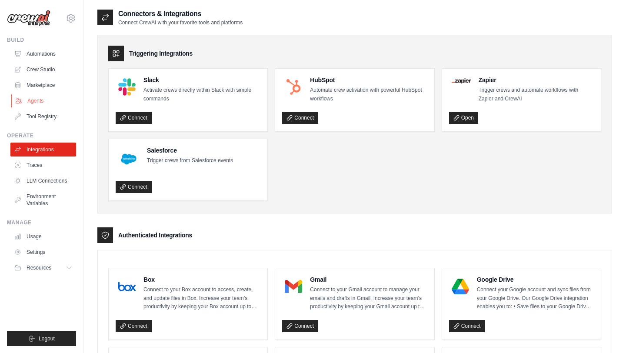
click at [41, 97] on link "Agents" at bounding box center [44, 101] width 66 height 14
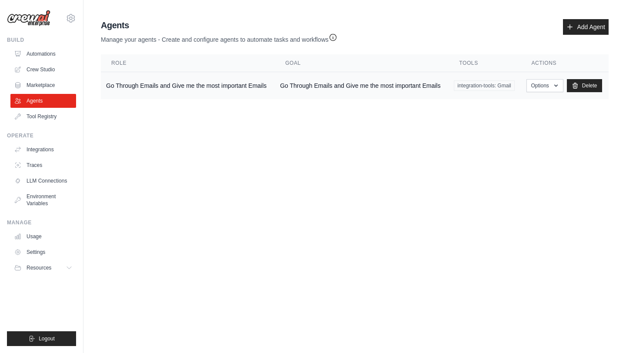
click at [199, 87] on td "Go Through Emails and Give me the most important Emails" at bounding box center [188, 85] width 174 height 27
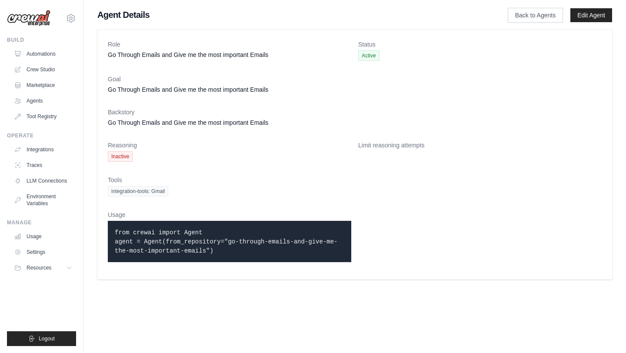
click at [134, 234] on code "from crewai import Agent agent = Agent(from_repository="go-through-emails-and-g…" at bounding box center [226, 241] width 223 height 25
drag, startPoint x: 212, startPoint y: 243, endPoint x: 339, endPoint y: 246, distance: 127.0
click at [339, 246] on p "from crewai import Agent agent = Agent(from_repository="go-through-emails-and-g…" at bounding box center [230, 241] width 230 height 27
click at [235, 252] on p "from crewai import Agent agent = Agent(from_repository="go-through-emails-and-g…" at bounding box center [230, 241] width 230 height 27
click at [40, 96] on link "Agents" at bounding box center [44, 101] width 66 height 14
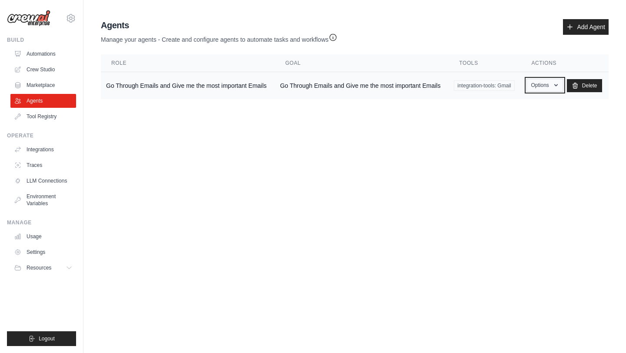
click at [538, 85] on button "Options" at bounding box center [544, 85] width 37 height 13
click at [528, 107] on link "Show" at bounding box center [532, 105] width 63 height 16
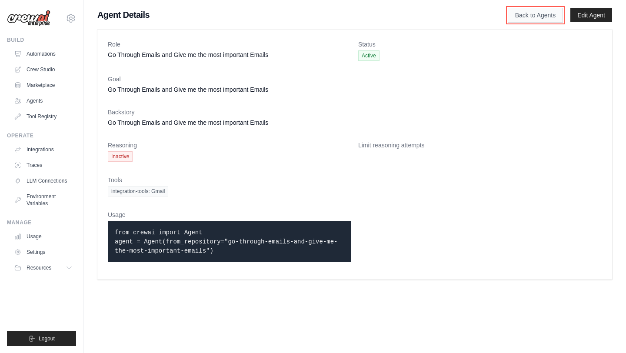
click at [535, 15] on link "Back to Agents" at bounding box center [535, 15] width 55 height 15
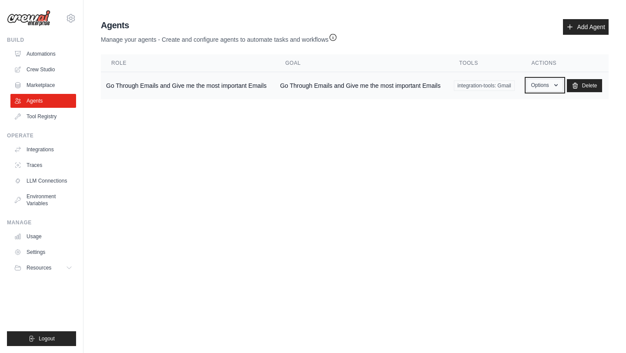
click at [551, 86] on button "Options" at bounding box center [544, 85] width 37 height 13
click at [503, 87] on span "integration-tools: Gmail" at bounding box center [484, 85] width 60 height 10
click at [543, 87] on button "Options" at bounding box center [544, 85] width 37 height 13
click at [533, 118] on link "Edit" at bounding box center [532, 121] width 63 height 16
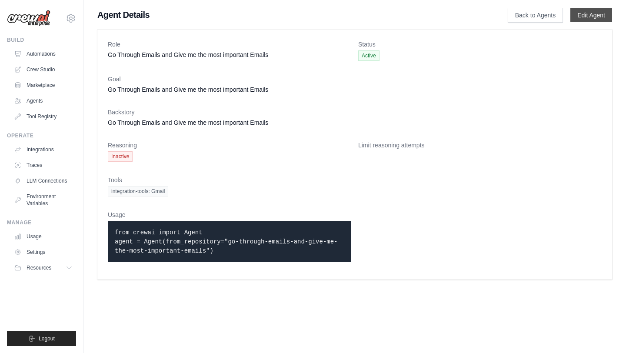
click at [595, 19] on link "Edit Agent" at bounding box center [591, 15] width 42 height 14
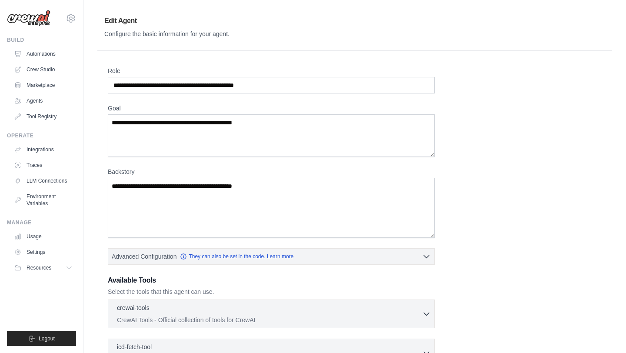
scroll to position [138, 0]
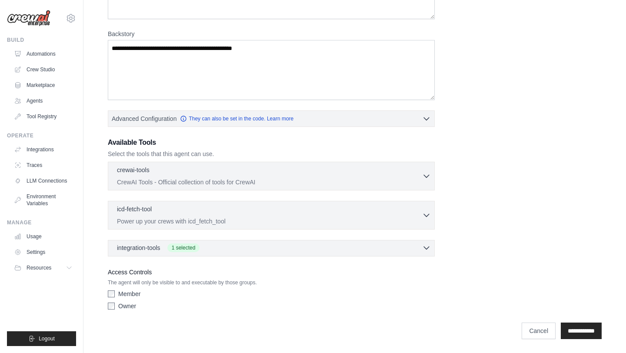
click at [234, 248] on div "integration-tools 1 selected" at bounding box center [274, 247] width 314 height 9
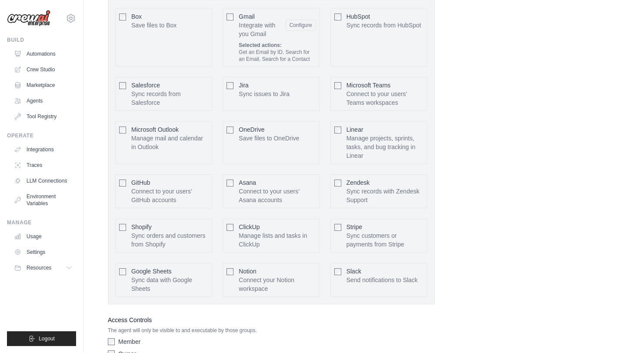
scroll to position [464, 0]
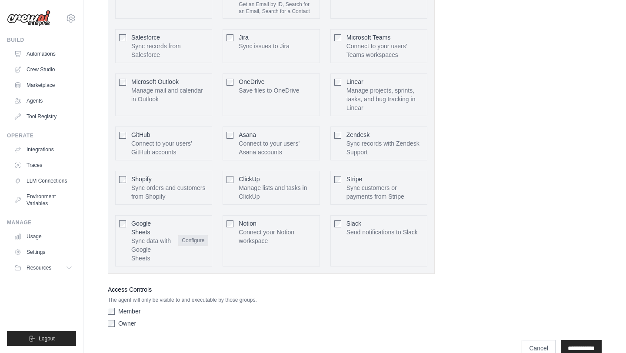
click at [194, 240] on button "Configure" at bounding box center [193, 240] width 30 height 11
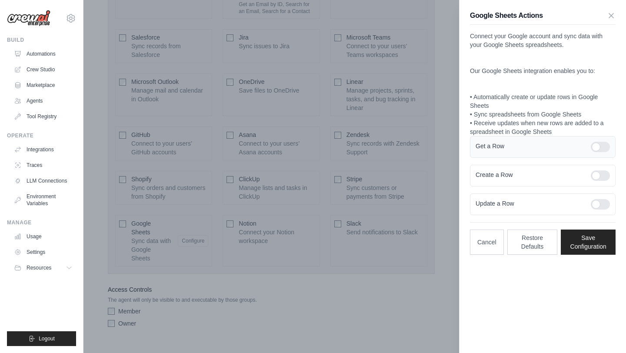
click at [599, 144] on div at bounding box center [600, 147] width 19 height 10
click at [603, 167] on div "Create a Row" at bounding box center [543, 176] width 146 height 22
click at [603, 175] on div at bounding box center [600, 175] width 19 height 10
click at [600, 211] on div "Update a Row" at bounding box center [543, 204] width 146 height 22
click at [603, 200] on div at bounding box center [600, 204] width 19 height 10
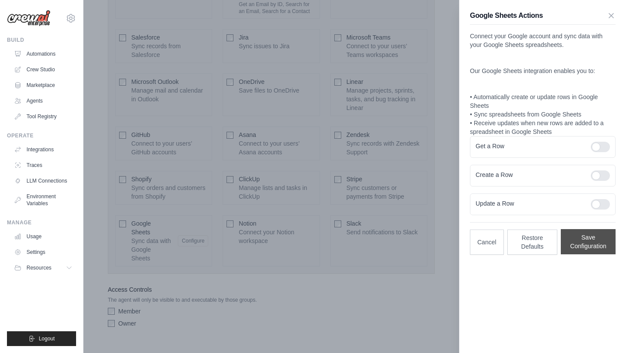
click at [601, 236] on button "Save Configuration" at bounding box center [588, 241] width 55 height 25
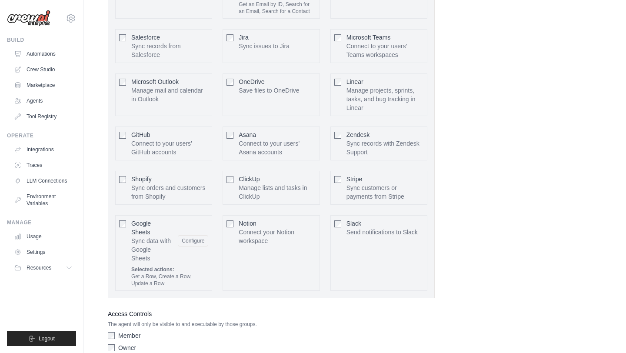
scroll to position [506, 0]
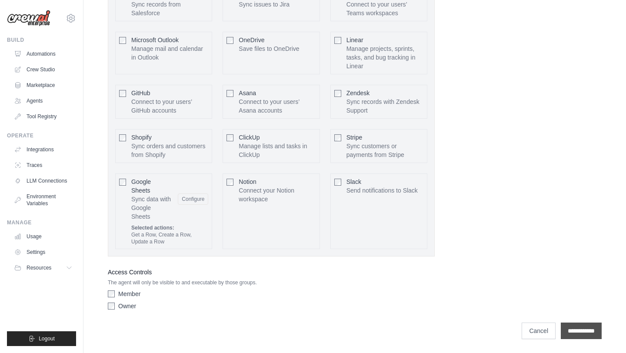
click at [578, 329] on input "**********" at bounding box center [581, 331] width 41 height 17
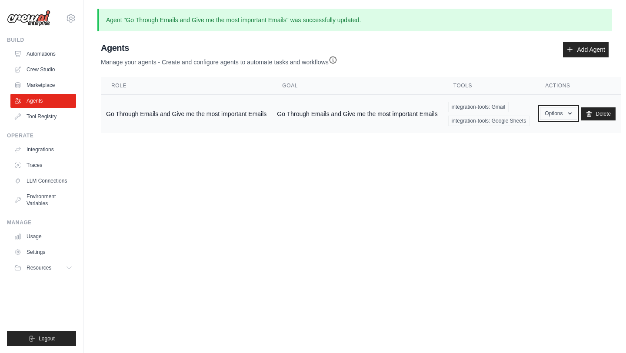
click at [561, 115] on button "Options" at bounding box center [558, 113] width 37 height 13
click at [549, 132] on link "Show" at bounding box center [546, 134] width 63 height 16
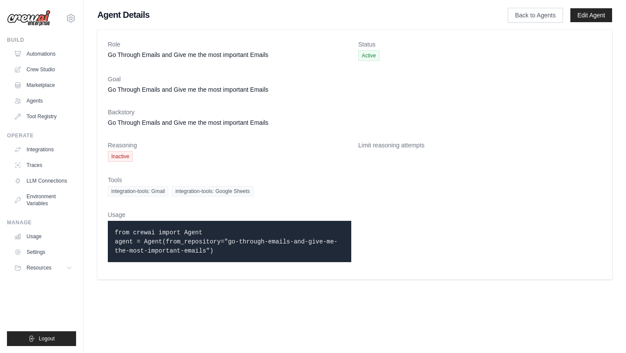
click at [148, 192] on span "integration-tools: Gmail" at bounding box center [138, 191] width 60 height 10
click at [56, 180] on link "LLM Connections" at bounding box center [44, 181] width 66 height 14
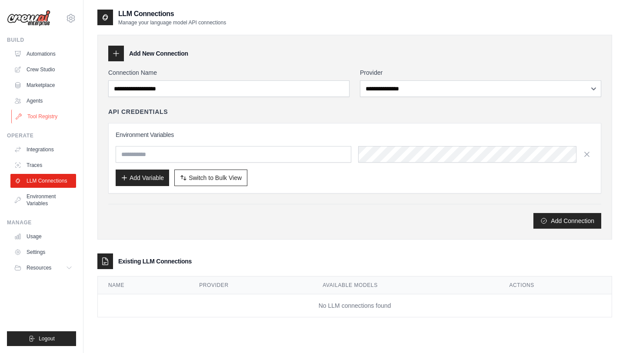
click at [39, 114] on link "Tool Registry" at bounding box center [44, 117] width 66 height 14
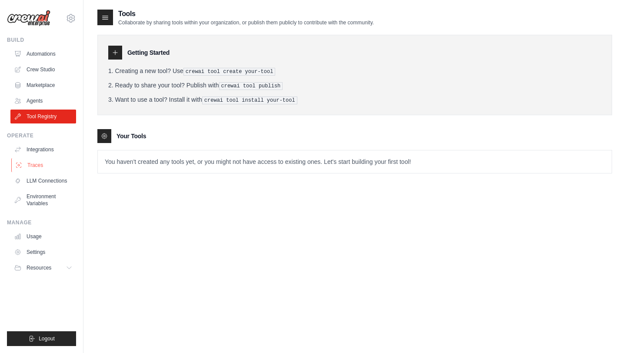
click at [40, 167] on link "Traces" at bounding box center [44, 165] width 66 height 14
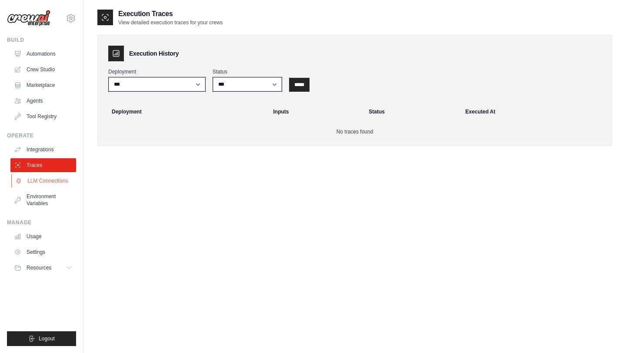
click at [44, 181] on link "LLM Connections" at bounding box center [44, 181] width 66 height 14
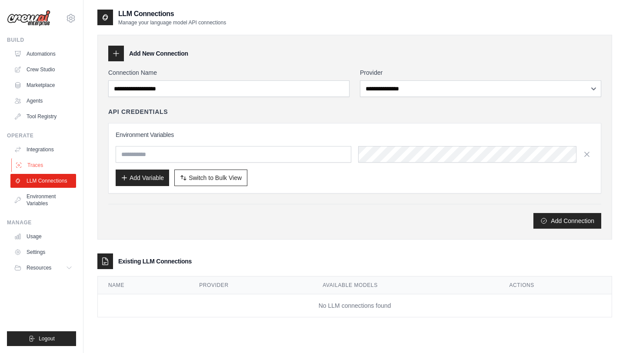
click at [41, 163] on link "Traces" at bounding box center [44, 165] width 66 height 14
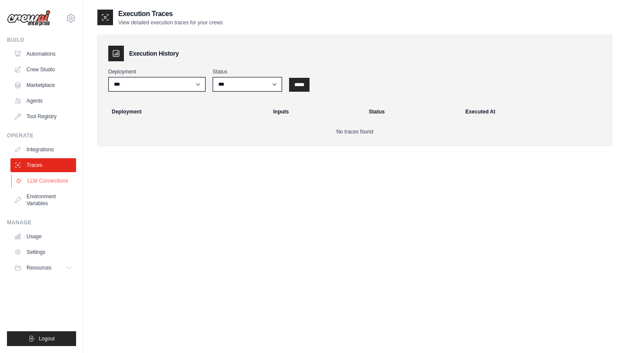
click at [41, 177] on link "LLM Connections" at bounding box center [44, 181] width 66 height 14
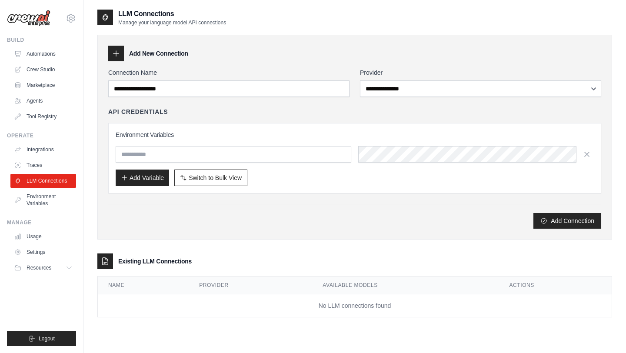
click at [111, 52] on div at bounding box center [116, 54] width 16 height 16
click at [118, 52] on icon at bounding box center [116, 53] width 9 height 9
click at [119, 62] on div "**********" at bounding box center [354, 137] width 515 height 205
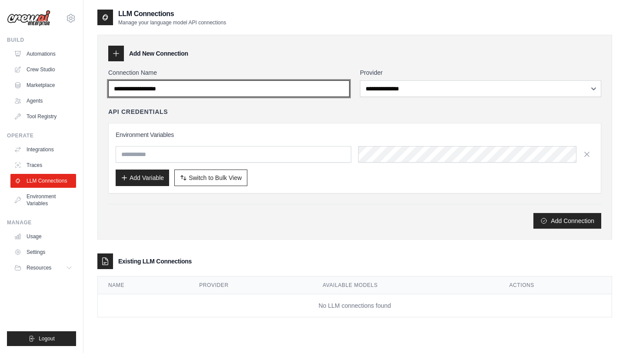
click at [141, 87] on input "Connection Name" at bounding box center [228, 88] width 241 height 17
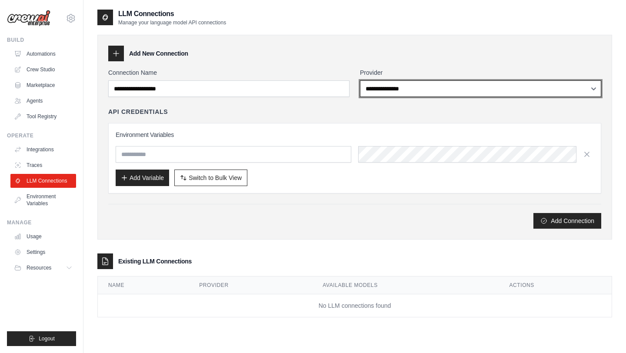
click at [416, 88] on select "**********" at bounding box center [480, 88] width 241 height 17
select select "******"
click at [360, 80] on select "**********" at bounding box center [480, 88] width 241 height 17
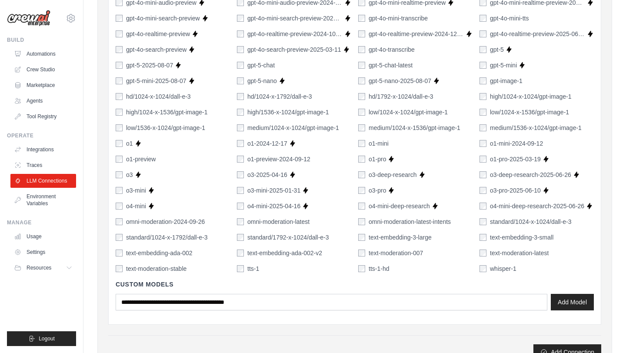
scroll to position [581, 0]
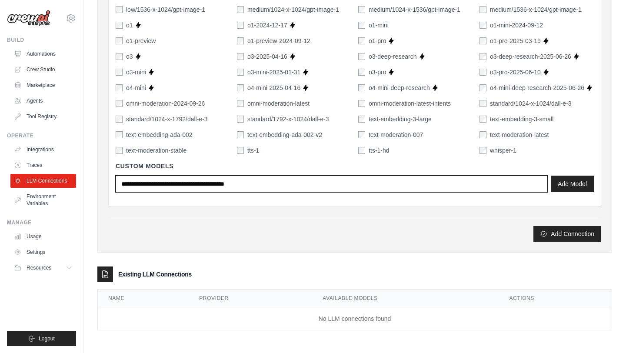
click at [208, 186] on input "text" at bounding box center [332, 184] width 432 height 17
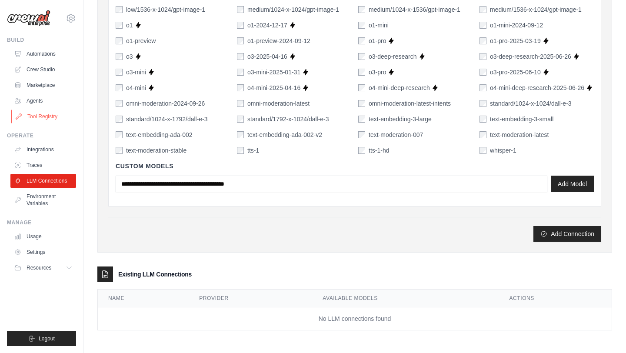
click at [37, 122] on link "Tool Registry" at bounding box center [44, 117] width 66 height 14
